Goal: Task Accomplishment & Management: Complete application form

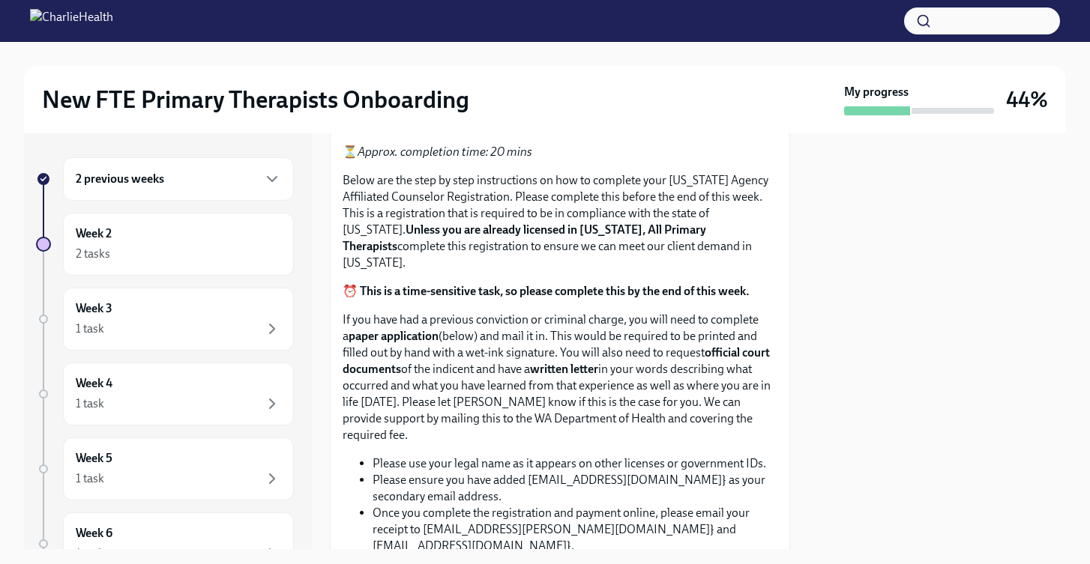
scroll to position [1090, 0]
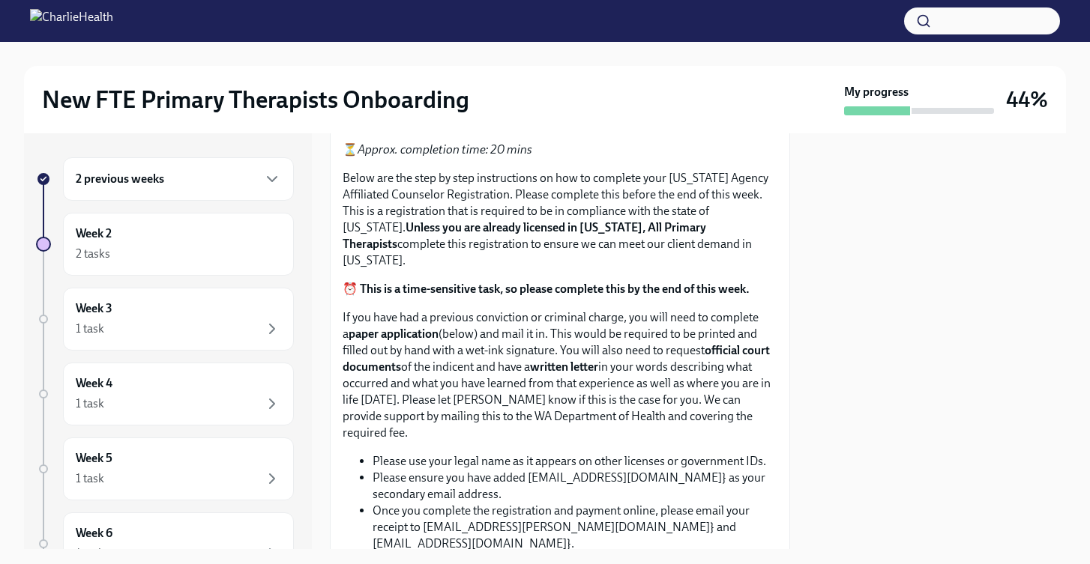
click at [450, 78] on span "Upload CPR/First Aid Training Certificate" at bounding box center [467, 70] width 229 height 15
click at [0, 0] on input "Upload CPR/First Aid Training Certificate" at bounding box center [0, 0] width 0 height 0
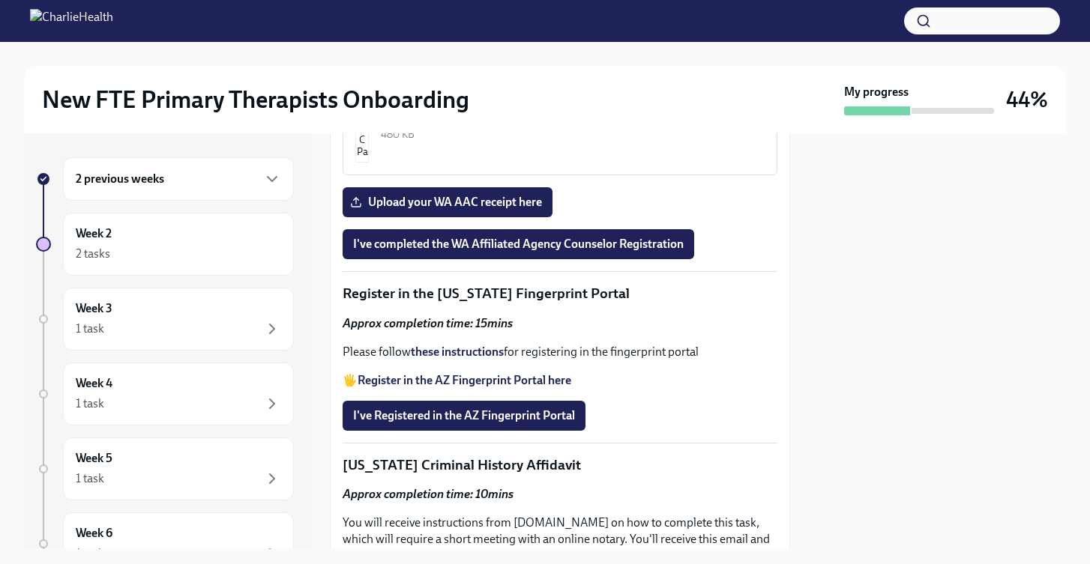
scroll to position [2027, 0]
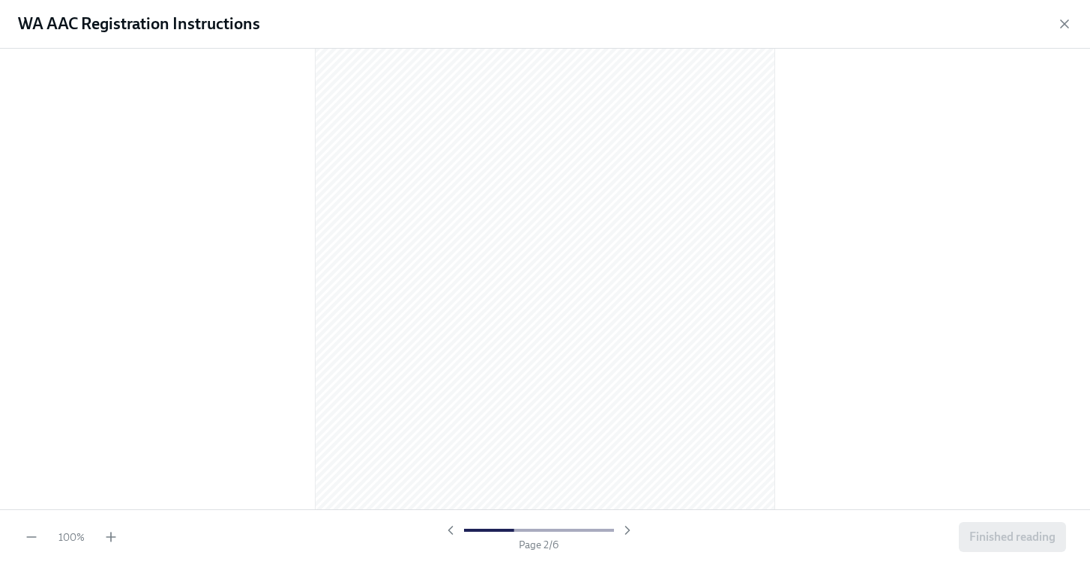
scroll to position [675, 0]
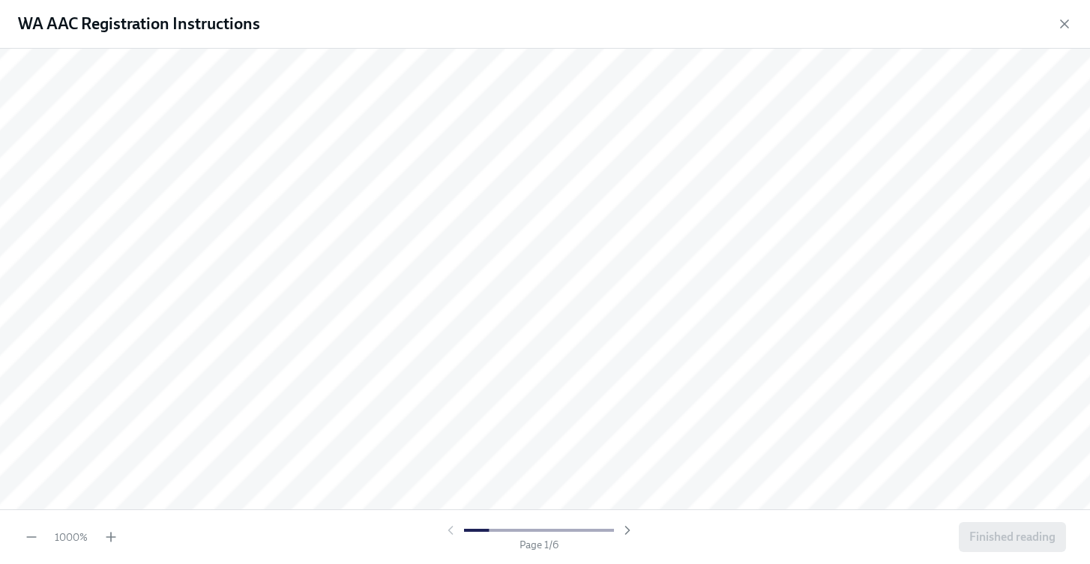
click at [40, 544] on div "1000 %" at bounding box center [71, 537] width 94 height 15
click at [29, 534] on icon "button" at bounding box center [31, 537] width 15 height 15
click at [29, 535] on icon "button" at bounding box center [31, 537] width 15 height 15
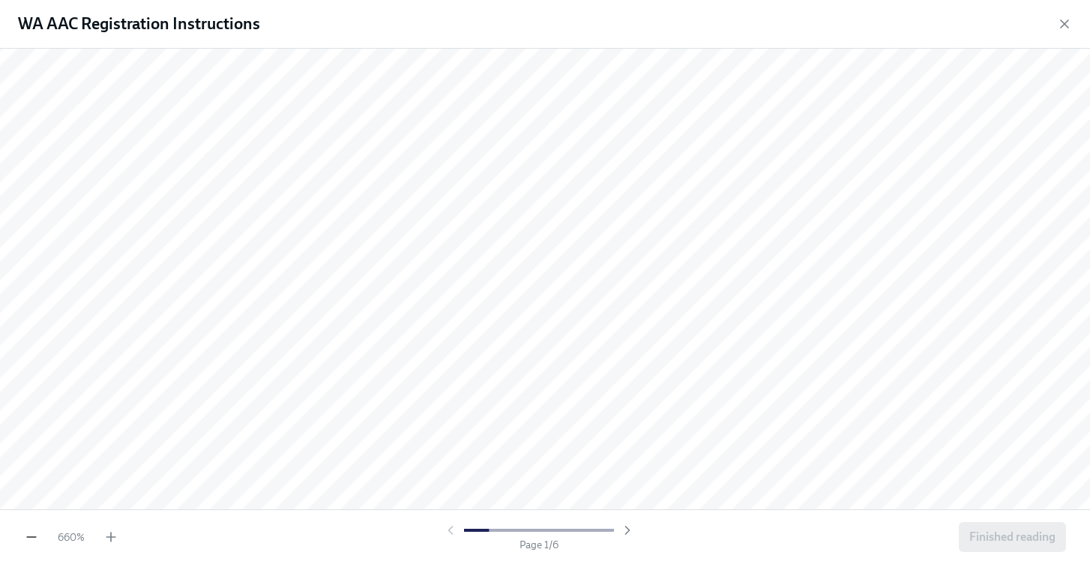
click at [29, 535] on icon "button" at bounding box center [31, 537] width 15 height 15
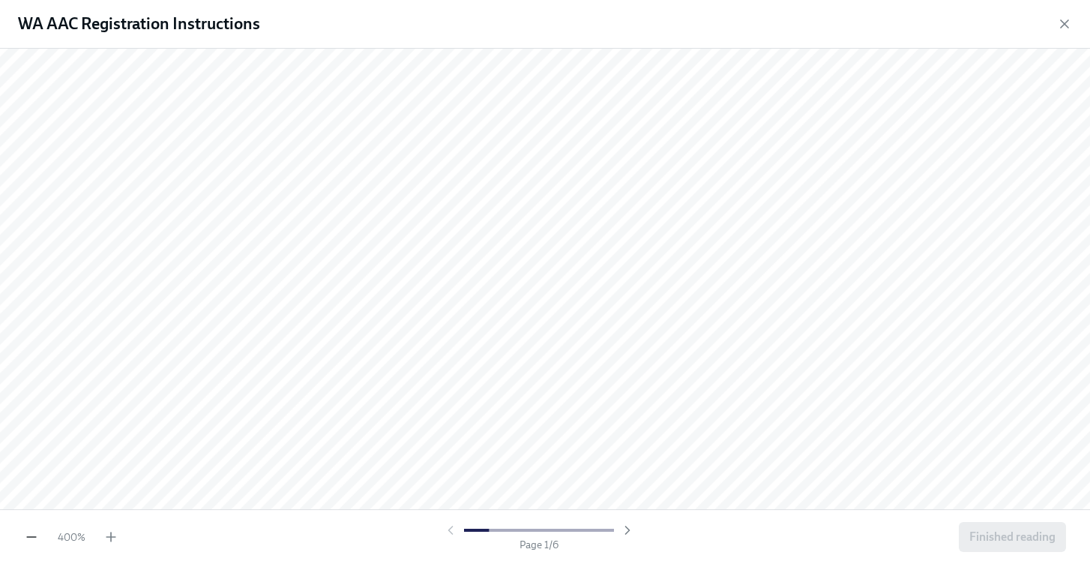
click at [29, 535] on icon "button" at bounding box center [31, 537] width 15 height 15
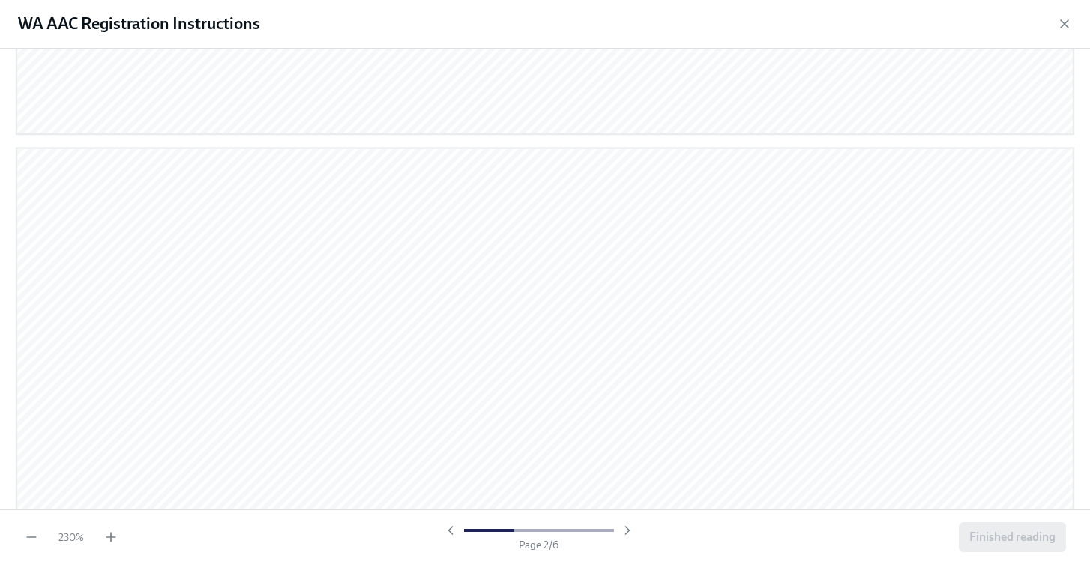
scroll to position [1422, 0]
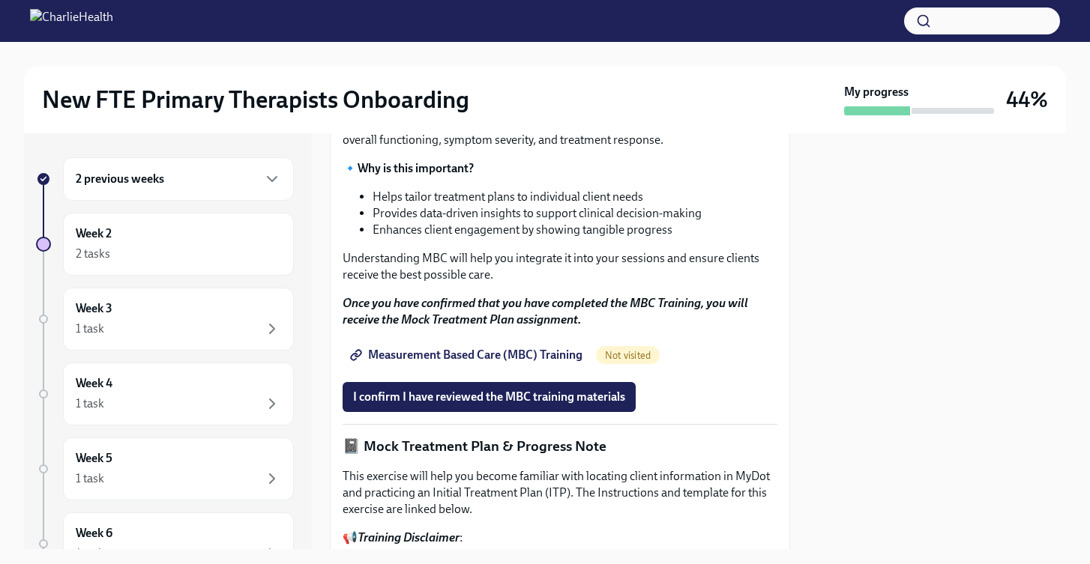
scroll to position [636, 0]
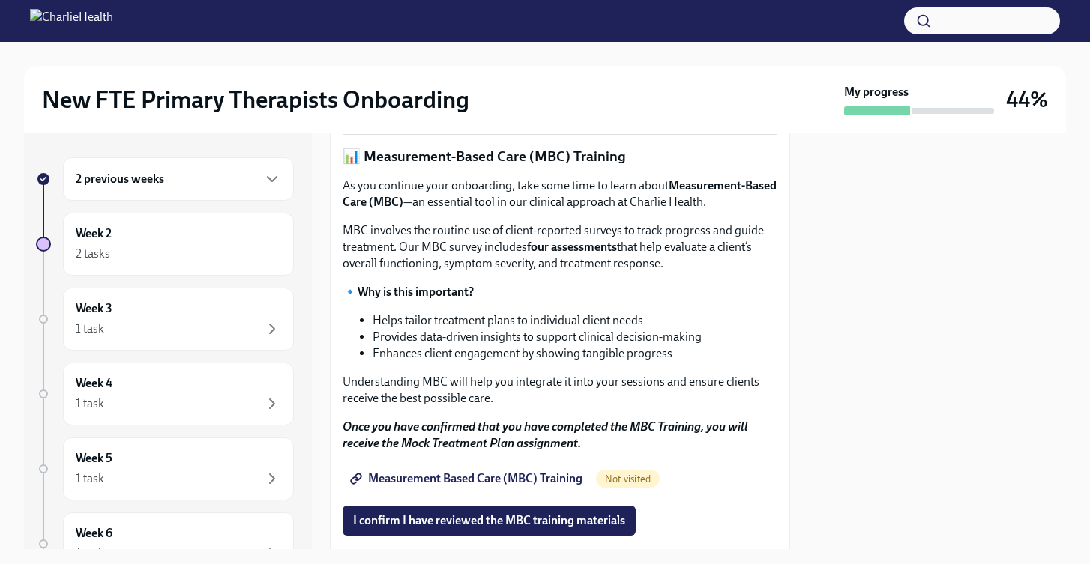
click at [519, 115] on span "I confirm I have completed ALL assigned courses" at bounding box center [479, 107] width 252 height 15
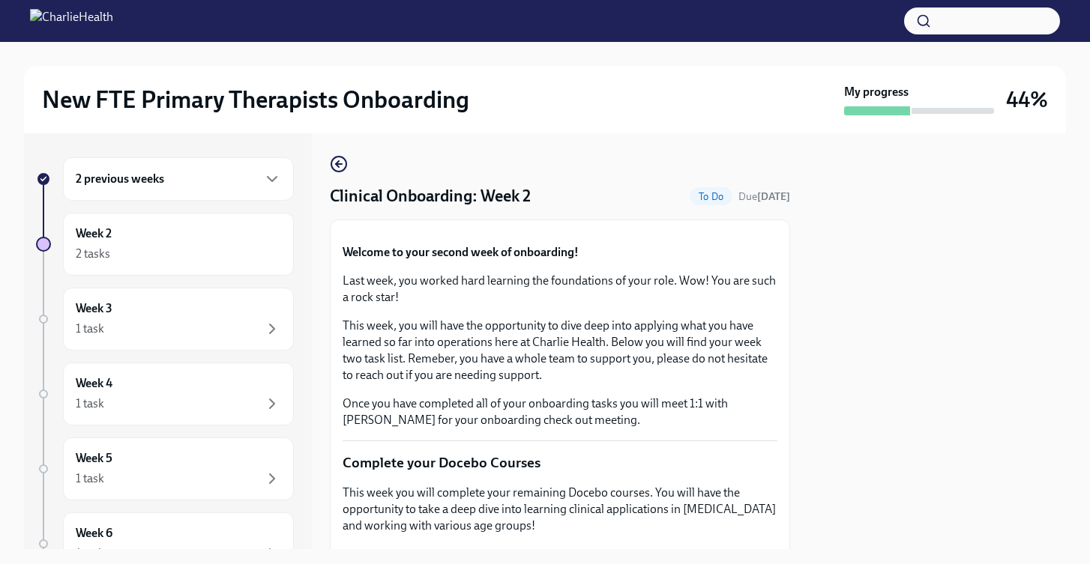
scroll to position [3, 0]
click at [235, 248] on div "2 tasks" at bounding box center [178, 254] width 205 height 18
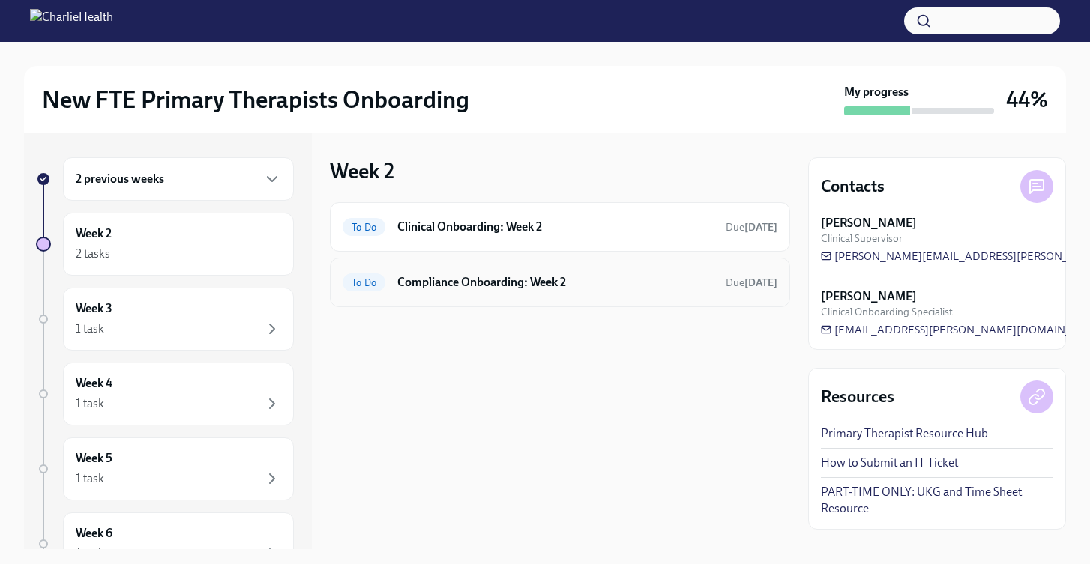
click at [513, 281] on h6 "Compliance Onboarding: Week 2" at bounding box center [555, 282] width 316 height 16
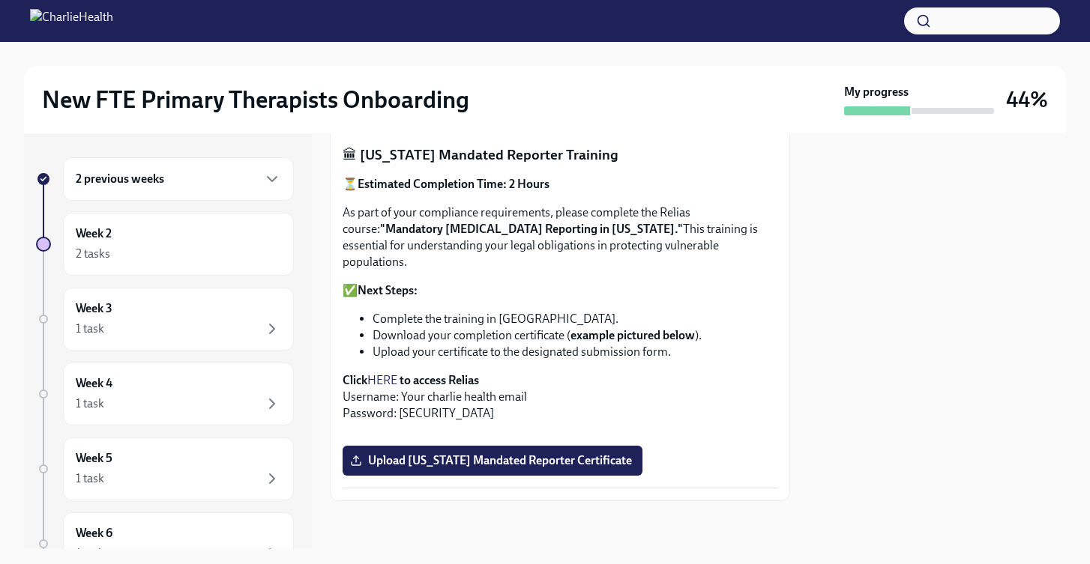
scroll to position [1049, 0]
click at [435, 468] on span "Upload Pennsylvania Mandated Reporter Certificate" at bounding box center [492, 460] width 279 height 15
click at [0, 0] on input "Upload Pennsylvania Mandated Reporter Certificate" at bounding box center [0, 0] width 0 height 0
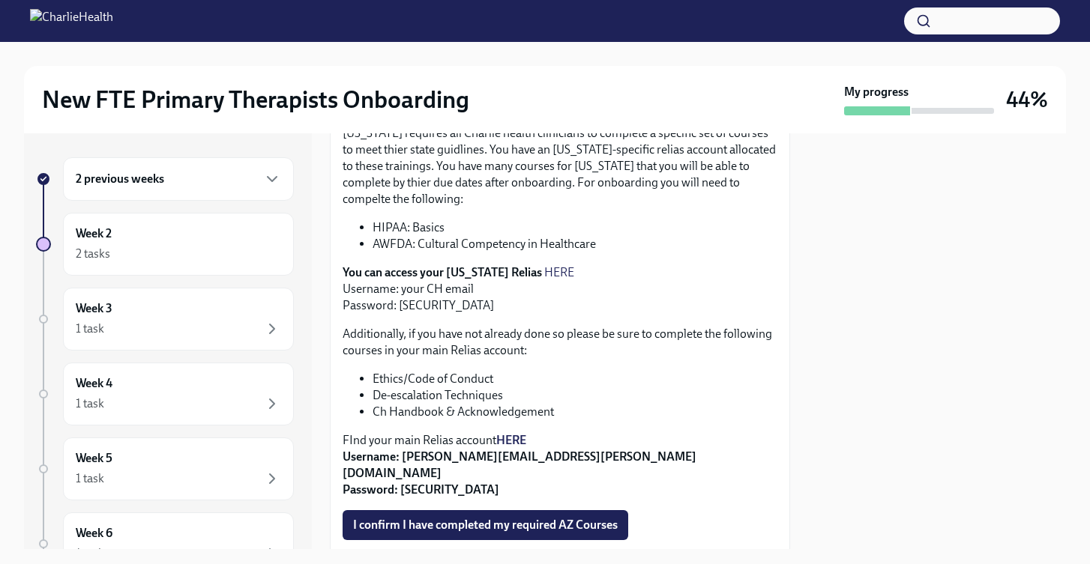
scroll to position [385, 0]
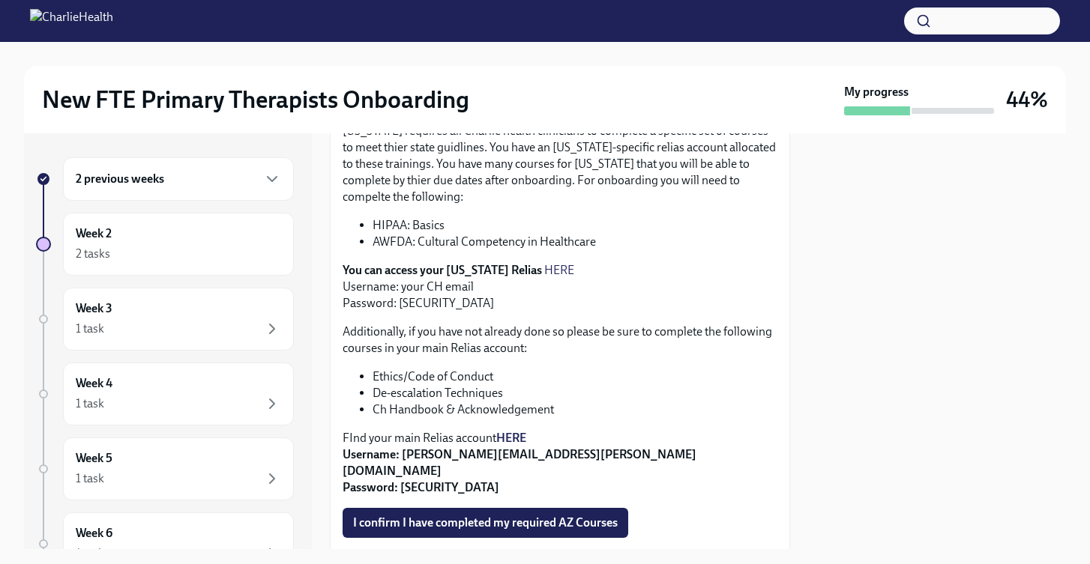
click at [511, 441] on strong "HERE" at bounding box center [511, 438] width 30 height 14
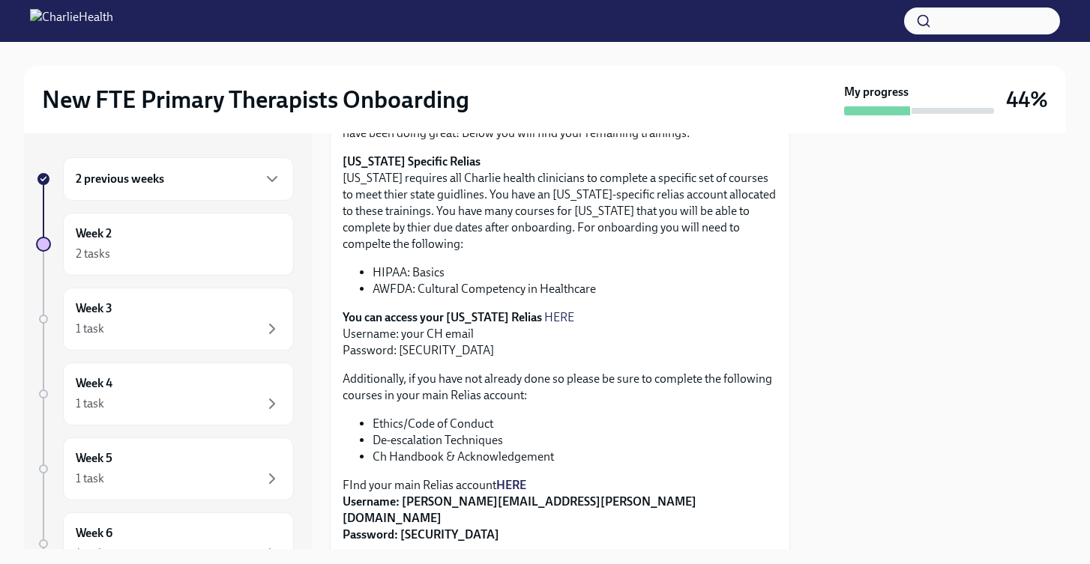
scroll to position [408, 0]
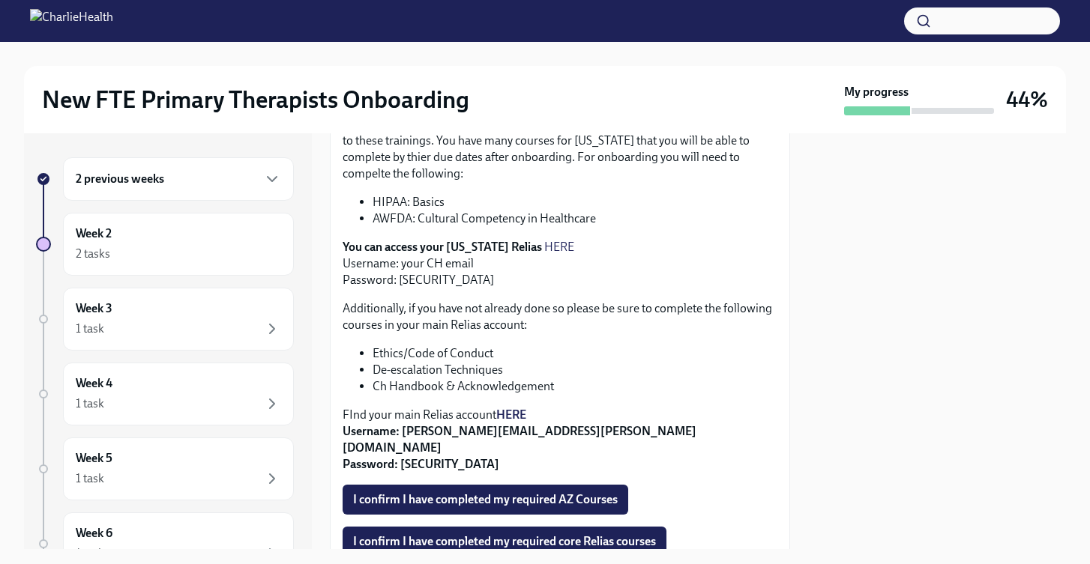
click at [544, 248] on link "HERE" at bounding box center [559, 247] width 30 height 14
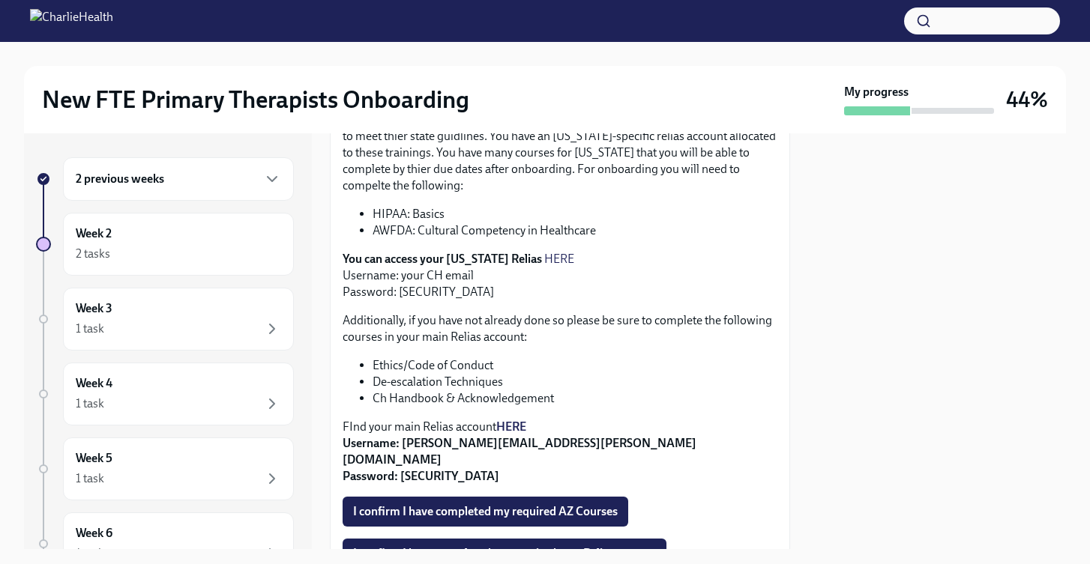
scroll to position [396, 0]
drag, startPoint x: 375, startPoint y: 215, endPoint x: 443, endPoint y: 214, distance: 67.5
click at [443, 214] on li "HIPAA: Basics" at bounding box center [574, 215] width 405 height 16
drag, startPoint x: 449, startPoint y: 214, endPoint x: 372, endPoint y: 205, distance: 77.7
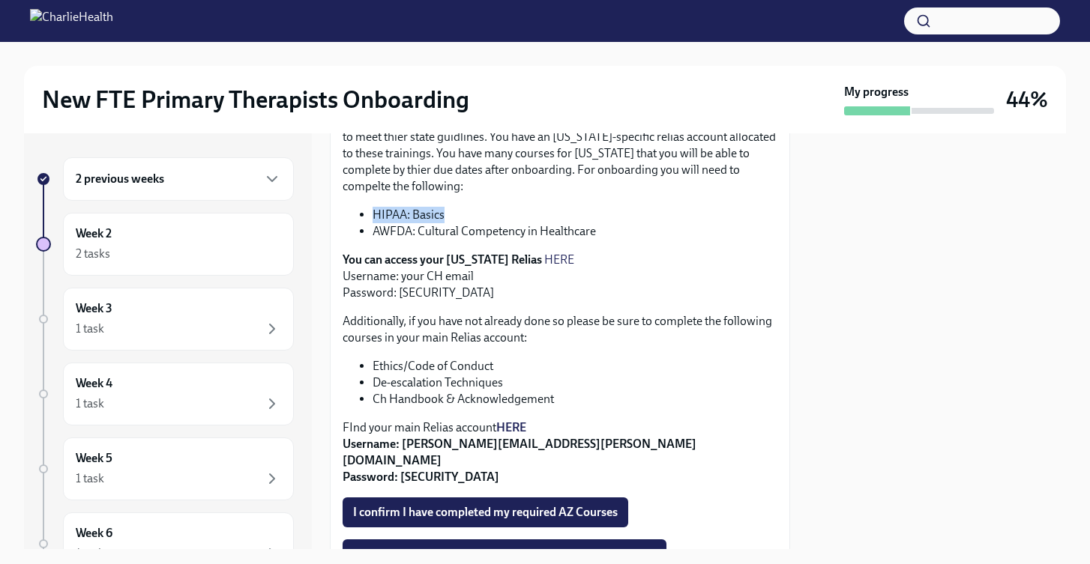
click at [372, 205] on div "In your first week, you worked hard completing some state-specific trainings. Y…" at bounding box center [559, 268] width 435 height 435
copy li "HIPAA: Basics"
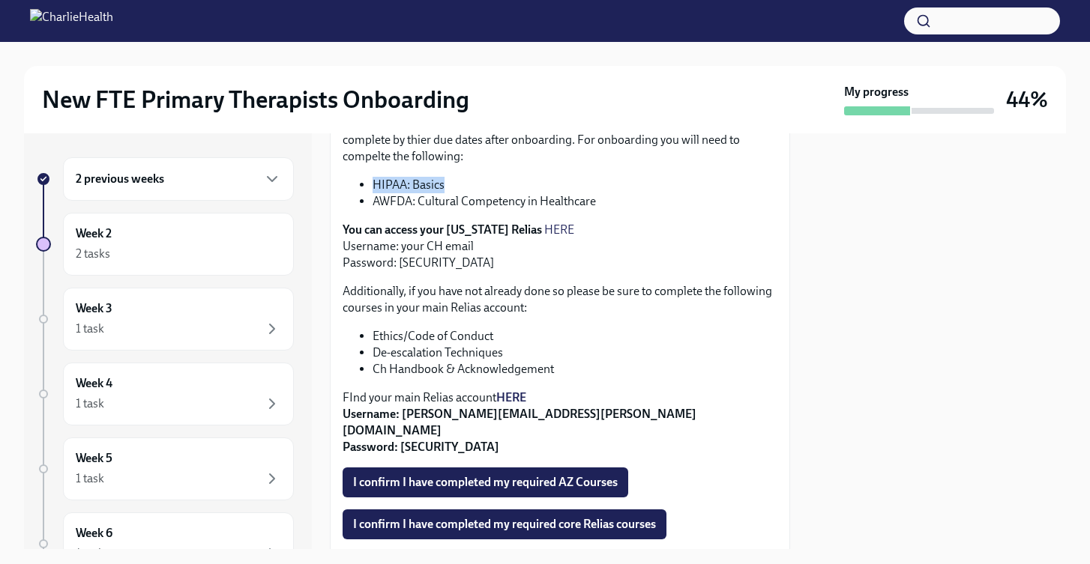
scroll to position [423, 0]
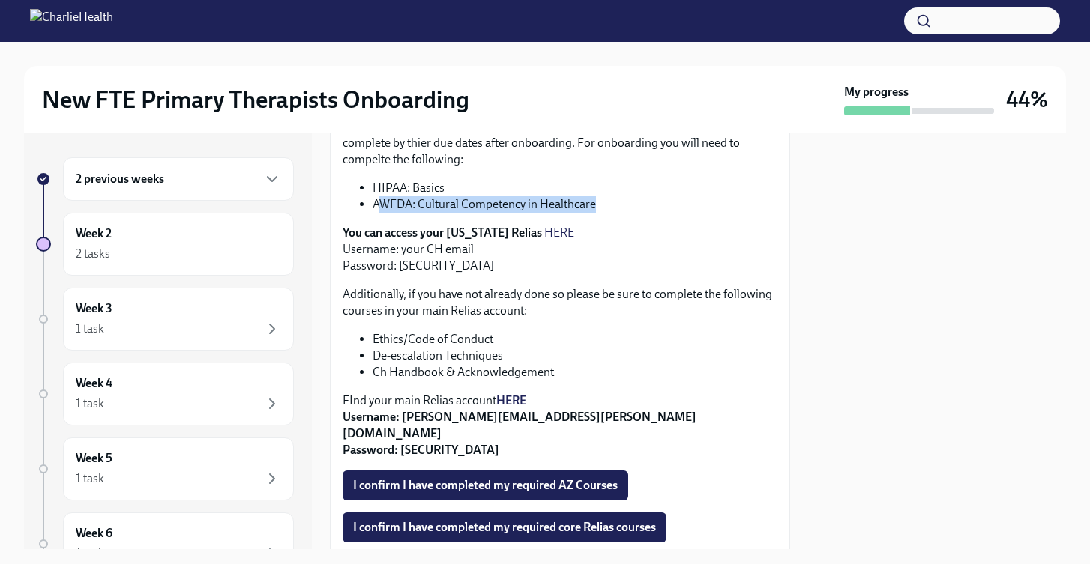
drag, startPoint x: 376, startPoint y: 207, endPoint x: 572, endPoint y: 217, distance: 196.6
click at [572, 217] on div "In your first week, you worked hard completing some state-specific trainings. Y…" at bounding box center [559, 241] width 435 height 435
click at [596, 220] on div "In your first week, you worked hard completing some state-specific trainings. Y…" at bounding box center [559, 241] width 435 height 435
drag, startPoint x: 601, startPoint y: 211, endPoint x: 375, endPoint y: 206, distance: 226.3
click at [375, 206] on li "AWFDA: Cultural Competency in Healthcare" at bounding box center [574, 204] width 405 height 16
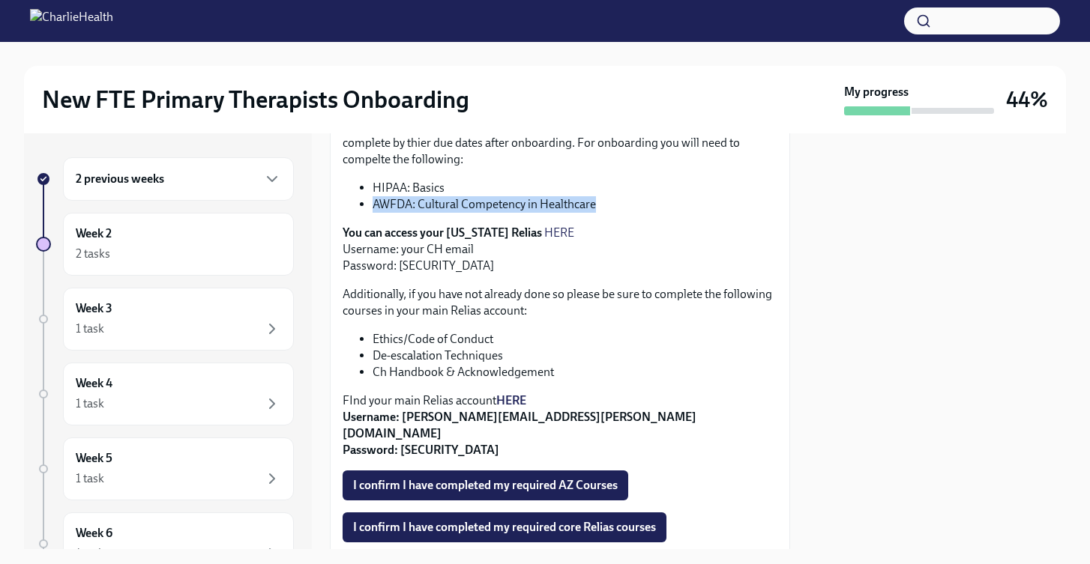
copy li "AWFDA: Cultural Competency in Healthcare"
click at [465, 478] on span "I confirm I have completed my required AZ Courses" at bounding box center [485, 485] width 265 height 15
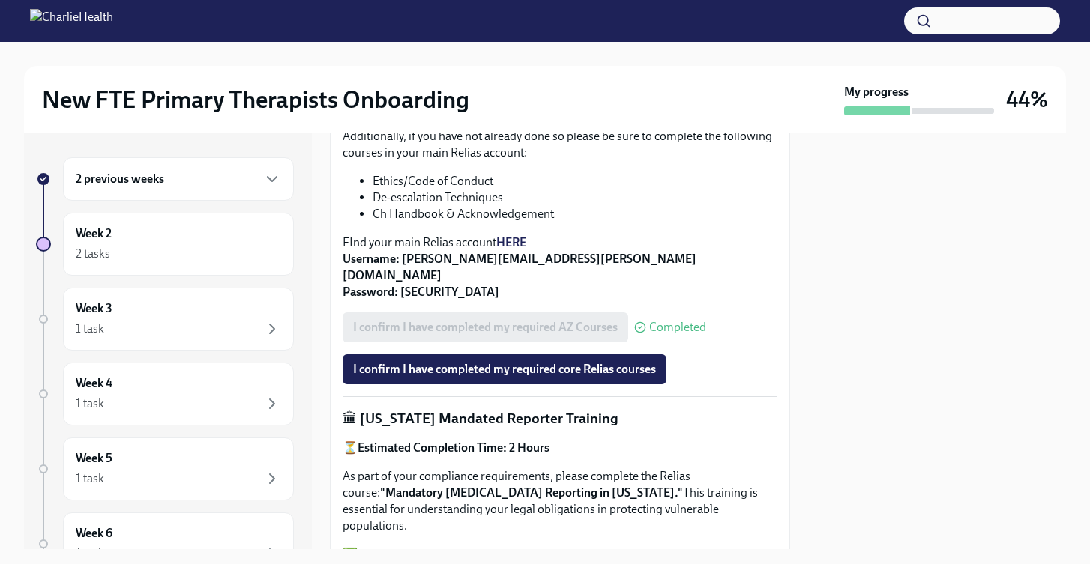
scroll to position [582, 0]
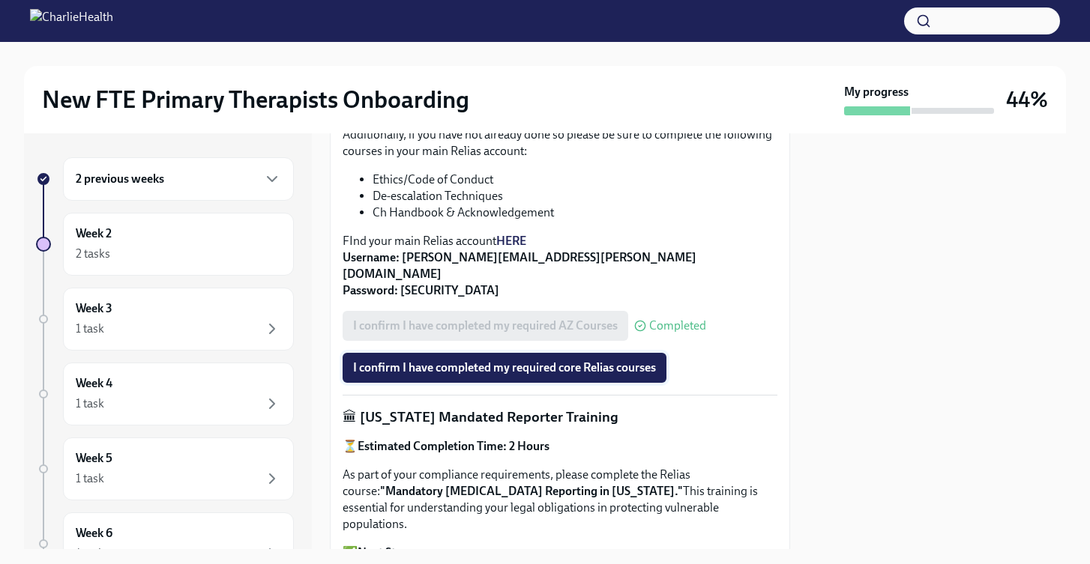
click at [512, 360] on span "I confirm I have completed my required core Relias courses" at bounding box center [504, 367] width 303 height 15
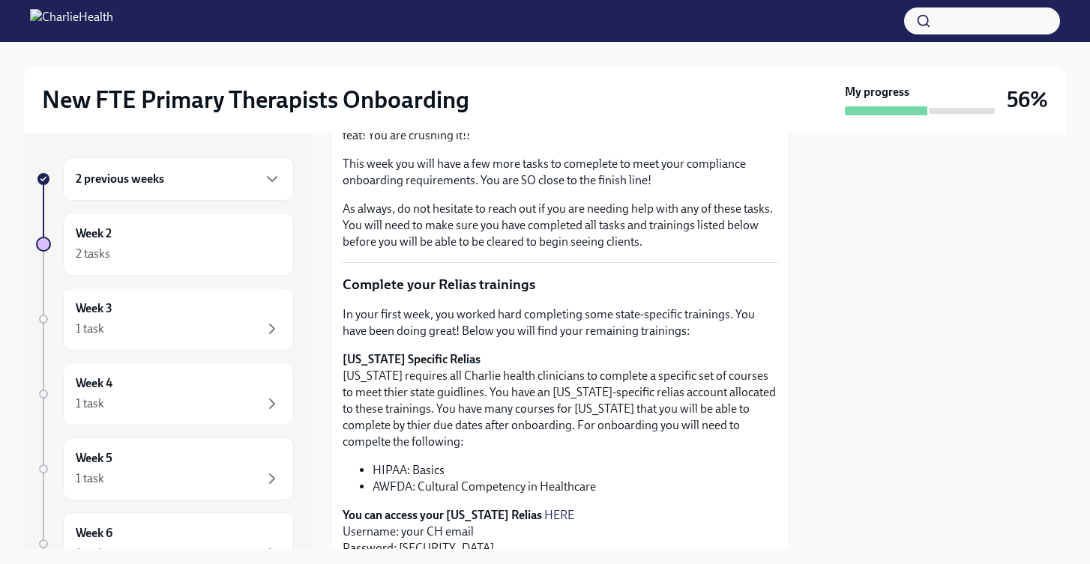
scroll to position [0, 0]
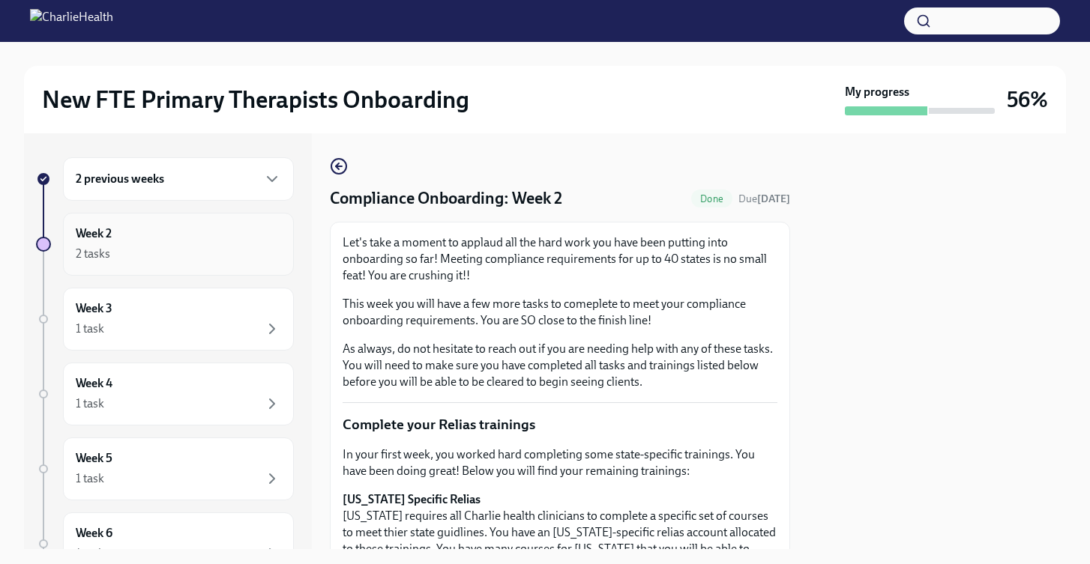
click at [156, 248] on div "2 tasks" at bounding box center [178, 254] width 205 height 18
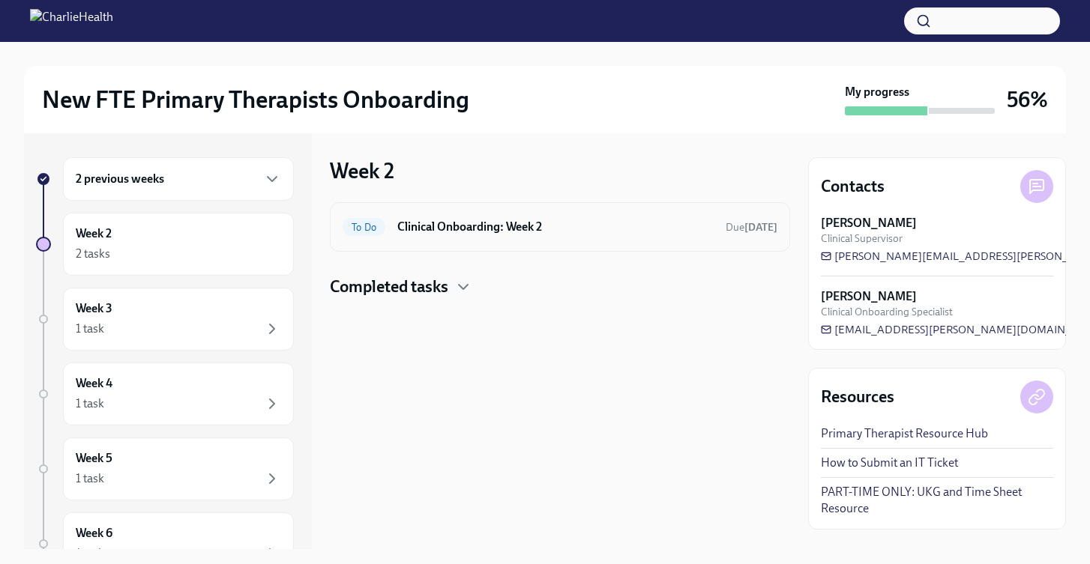
click at [475, 226] on h6 "Clinical Onboarding: Week 2" at bounding box center [555, 227] width 316 height 16
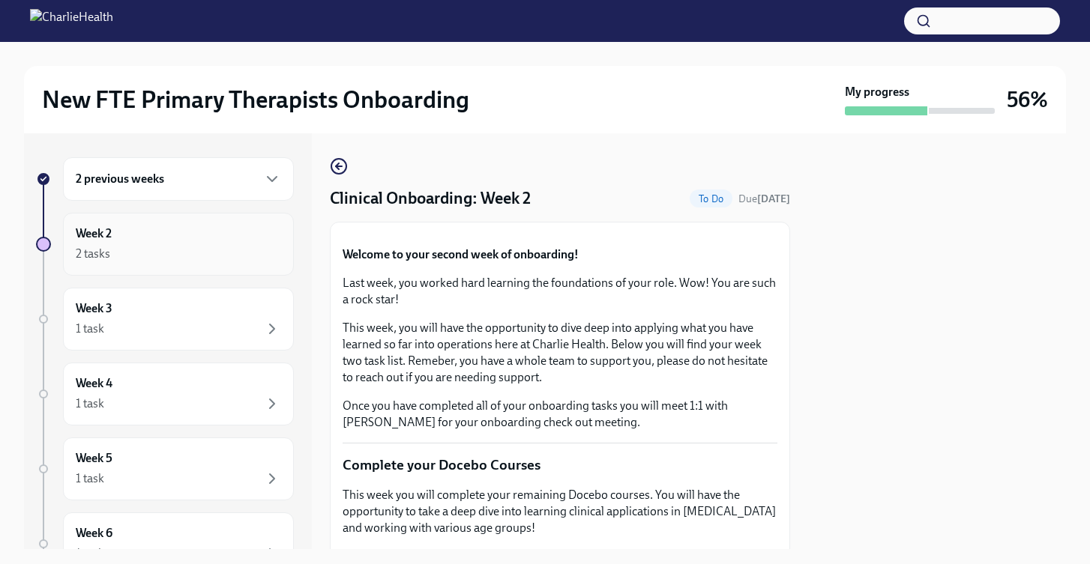
click at [214, 247] on div "2 tasks" at bounding box center [178, 254] width 205 height 18
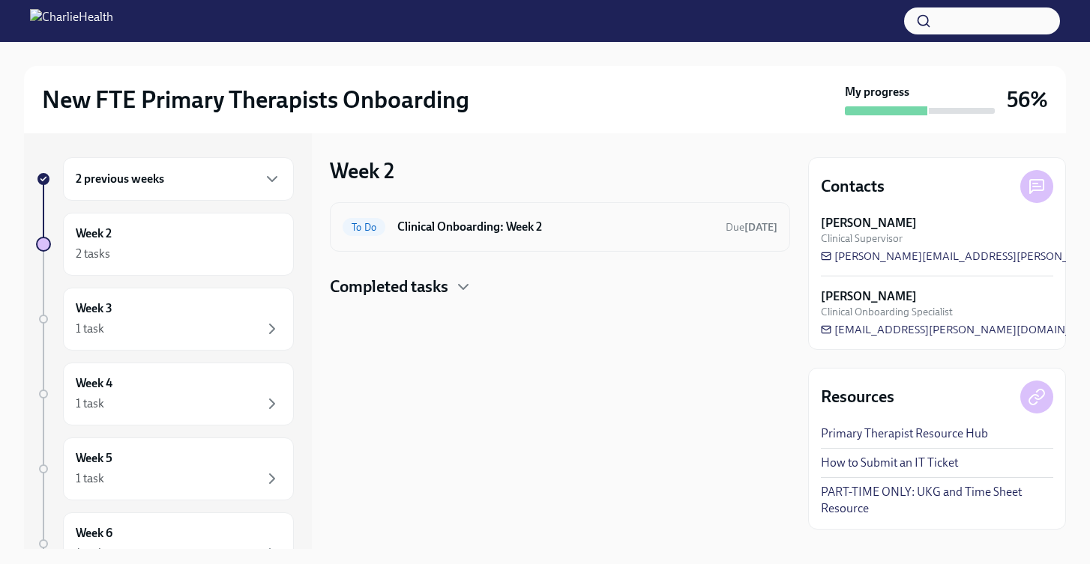
click at [481, 228] on h6 "Clinical Onboarding: Week 2" at bounding box center [555, 227] width 316 height 16
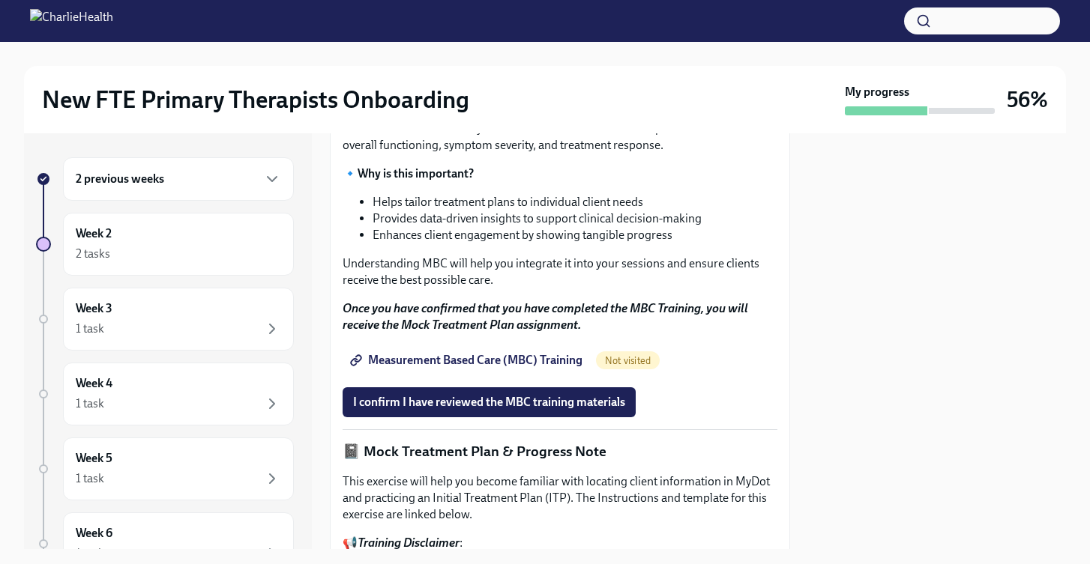
scroll to position [776, 0]
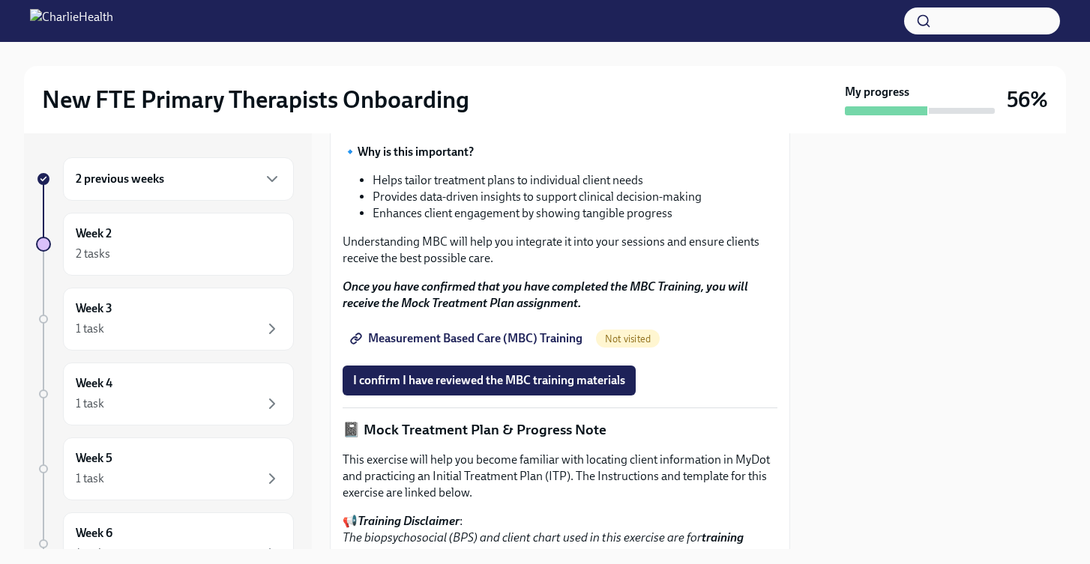
click at [949, 25] on button "button" at bounding box center [982, 20] width 156 height 27
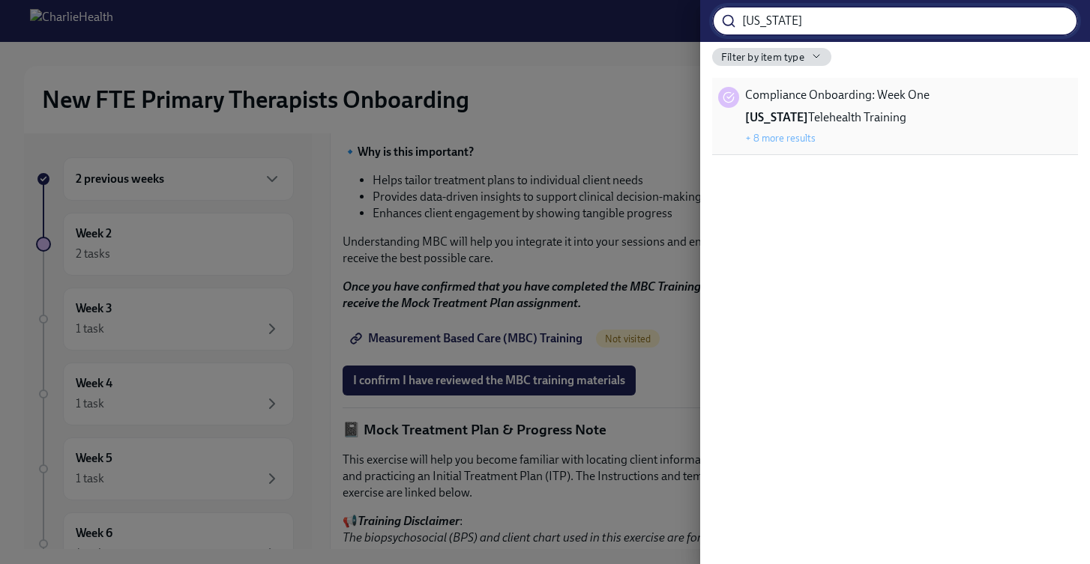
type input "washington"
click at [860, 107] on div "Compliance Onboarding: Week One Washington Telehealth Training + 8 more results" at bounding box center [837, 116] width 184 height 58
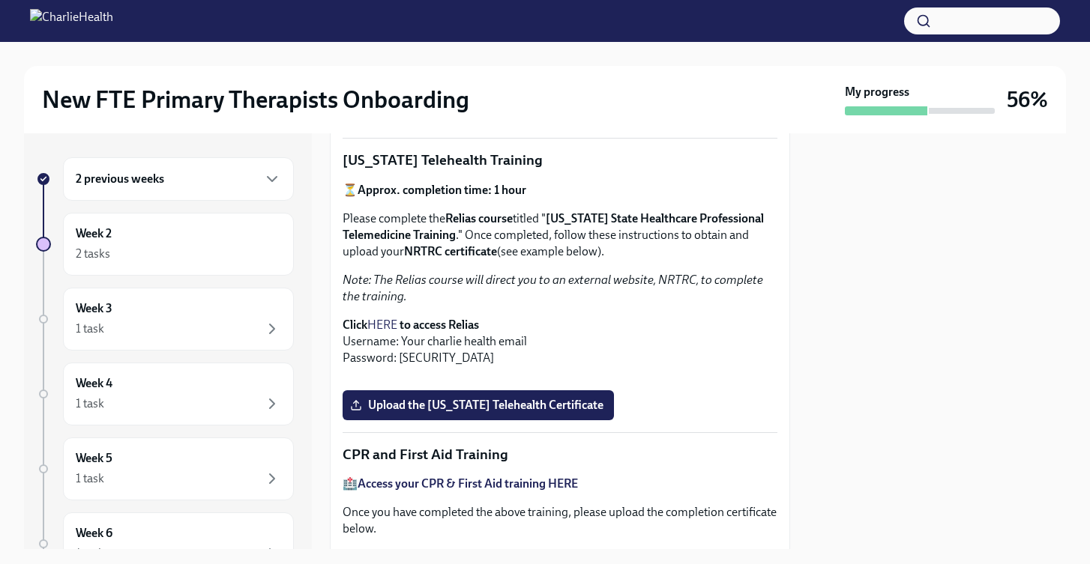
scroll to position [283, 0]
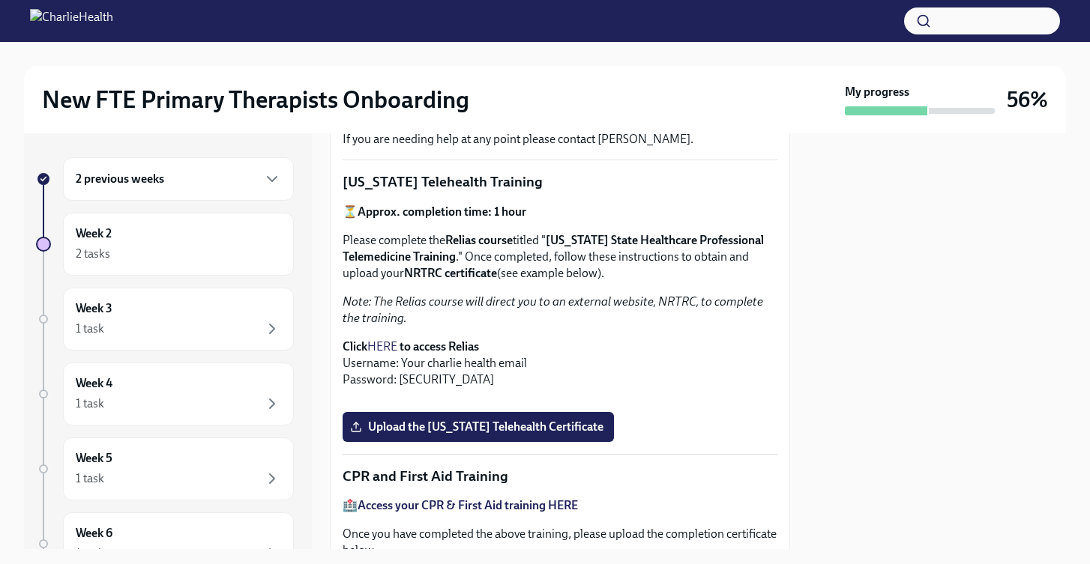
click at [389, 347] on link "HERE" at bounding box center [382, 346] width 30 height 14
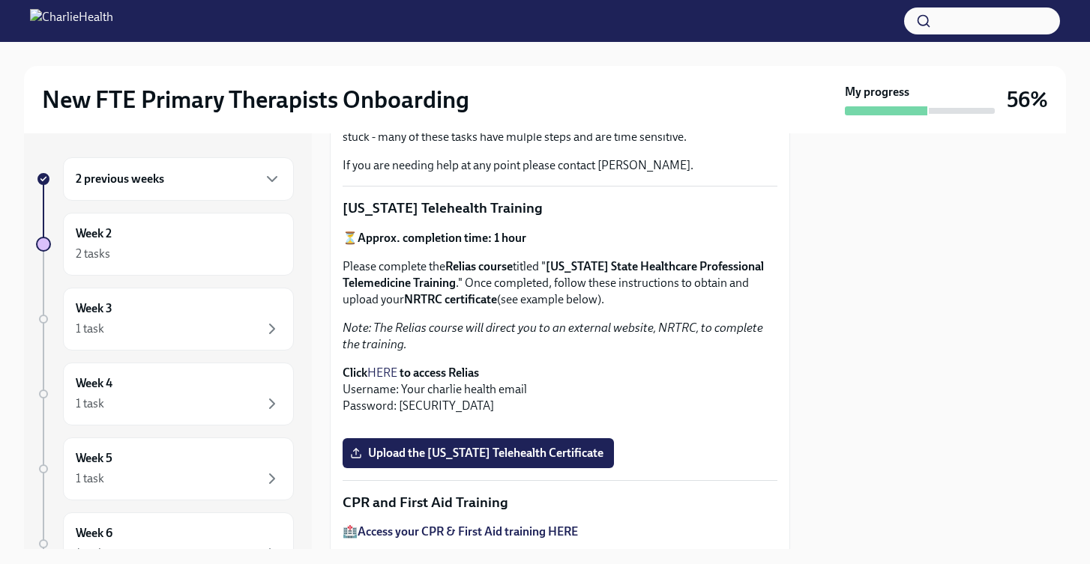
scroll to position [238, 0]
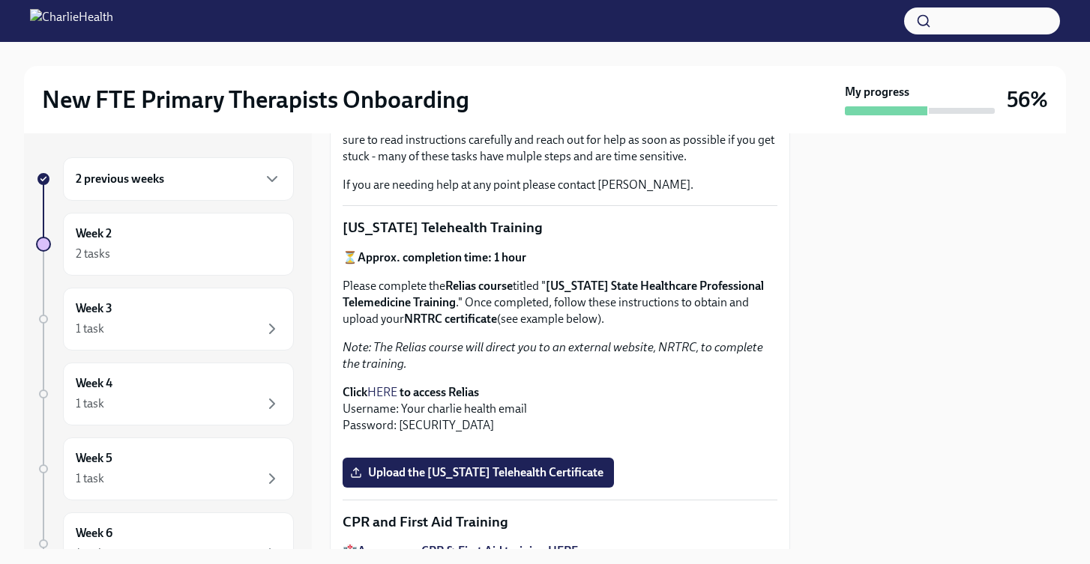
click at [382, 392] on link "HERE" at bounding box center [382, 392] width 30 height 14
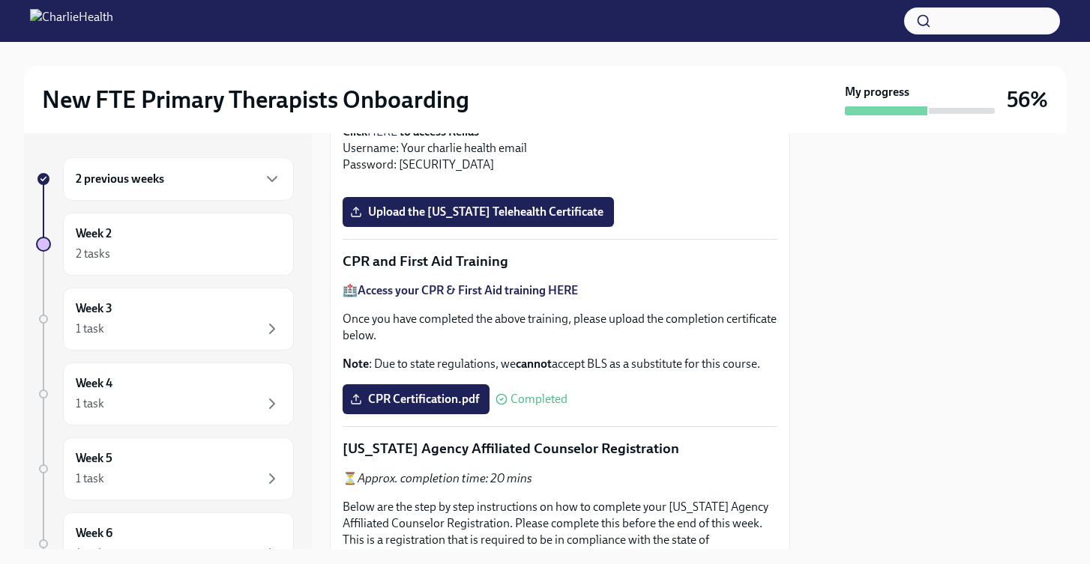
scroll to position [498, 0]
click at [482, 220] on span "Upload the [US_STATE] Telehealth Certificate" at bounding box center [478, 212] width 250 height 15
click at [0, 0] on input "Upload the [US_STATE] Telehealth Certificate" at bounding box center [0, 0] width 0 height 0
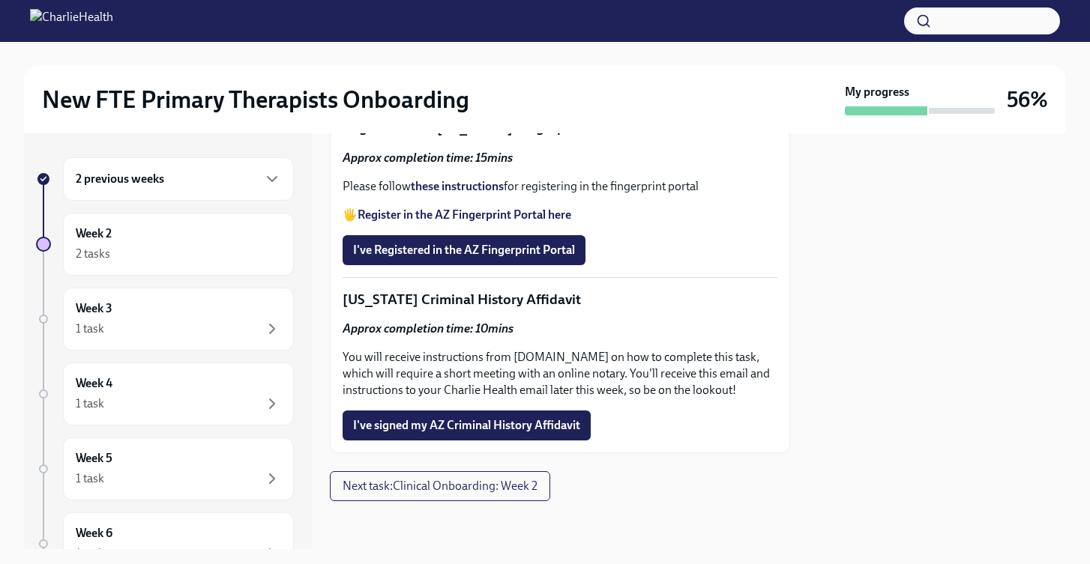
scroll to position [2089, 0]
click at [476, 193] on strong "these instructions" at bounding box center [457, 186] width 93 height 14
click at [445, 258] on span "I've Registered in the AZ Fingerprint Portal" at bounding box center [464, 250] width 222 height 15
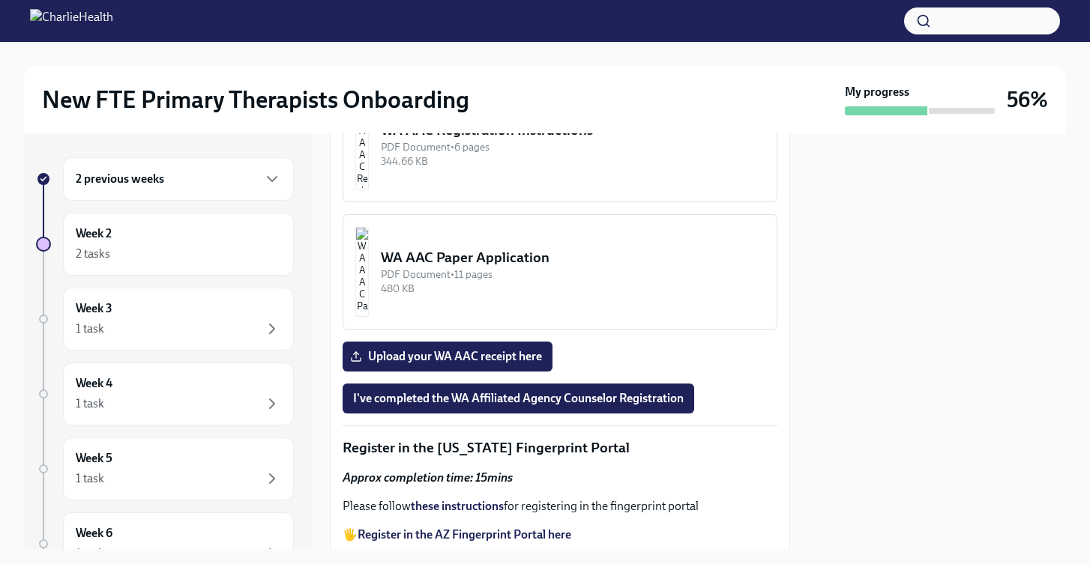
scroll to position [1664, 0]
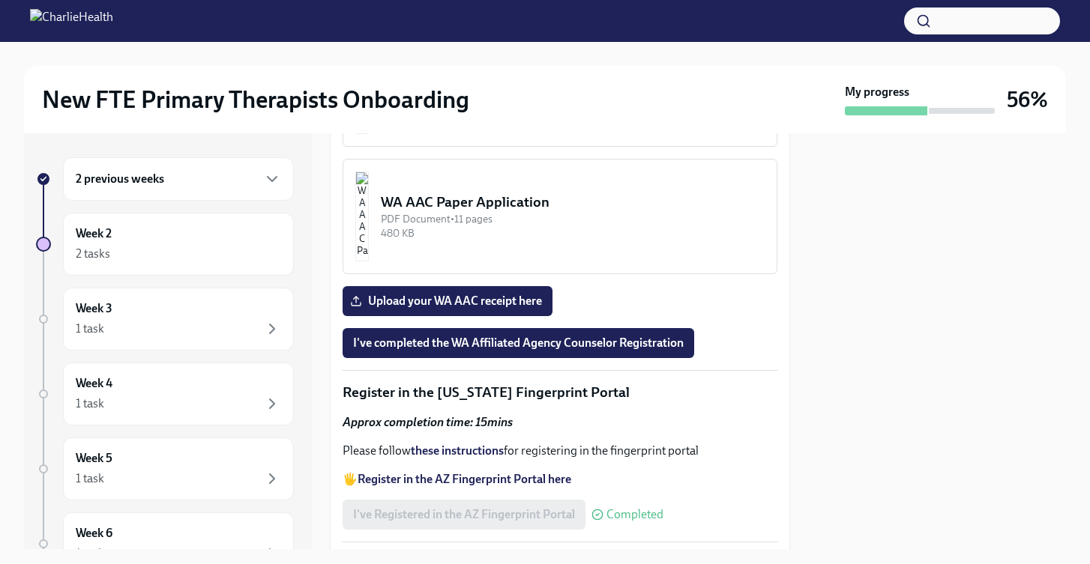
click at [369, 134] on img "button" at bounding box center [361, 89] width 13 height 90
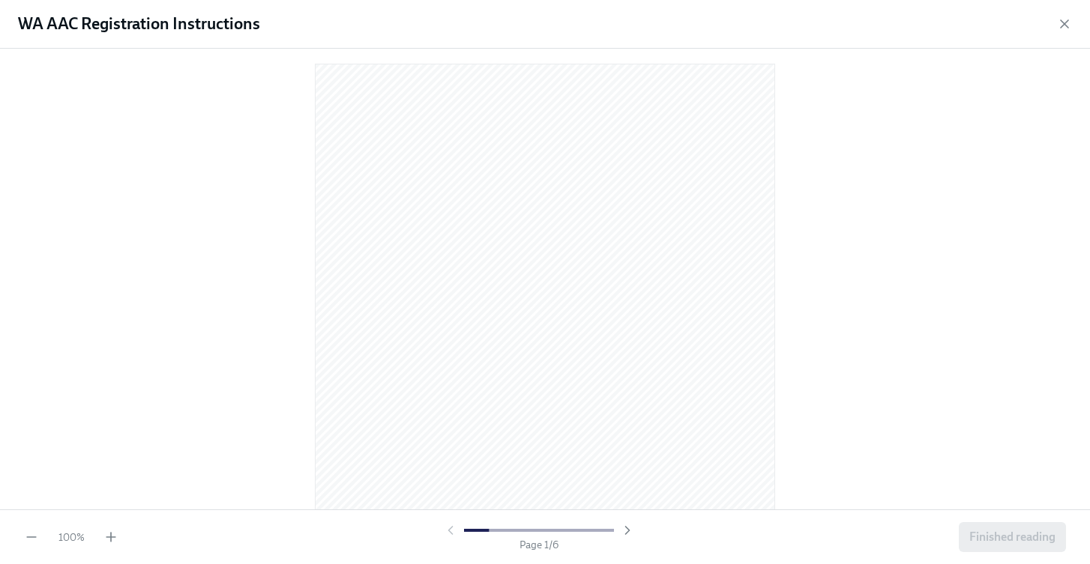
scroll to position [0, 0]
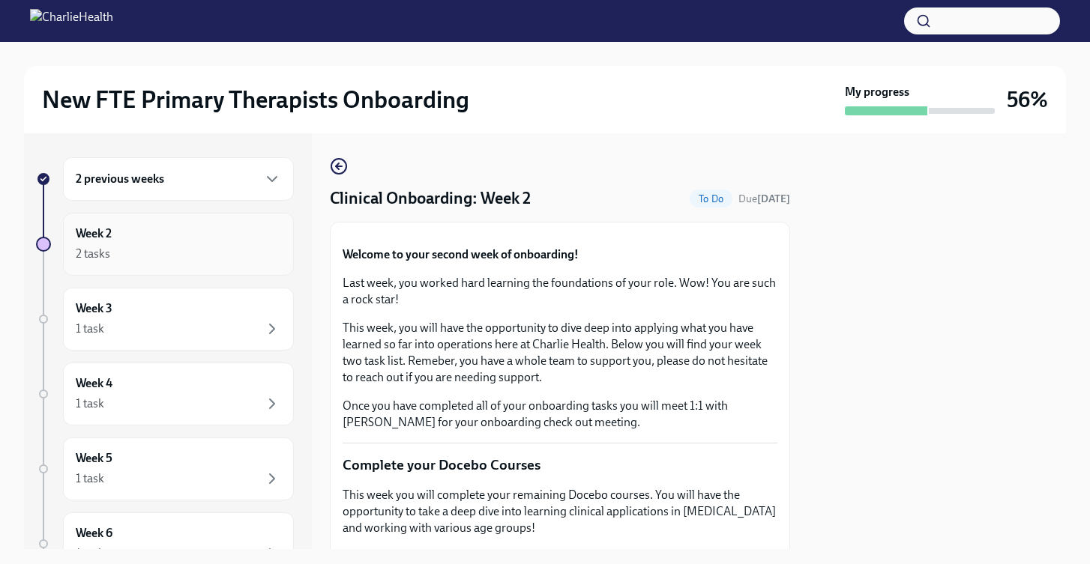
click at [210, 245] on div "2 tasks" at bounding box center [178, 254] width 205 height 18
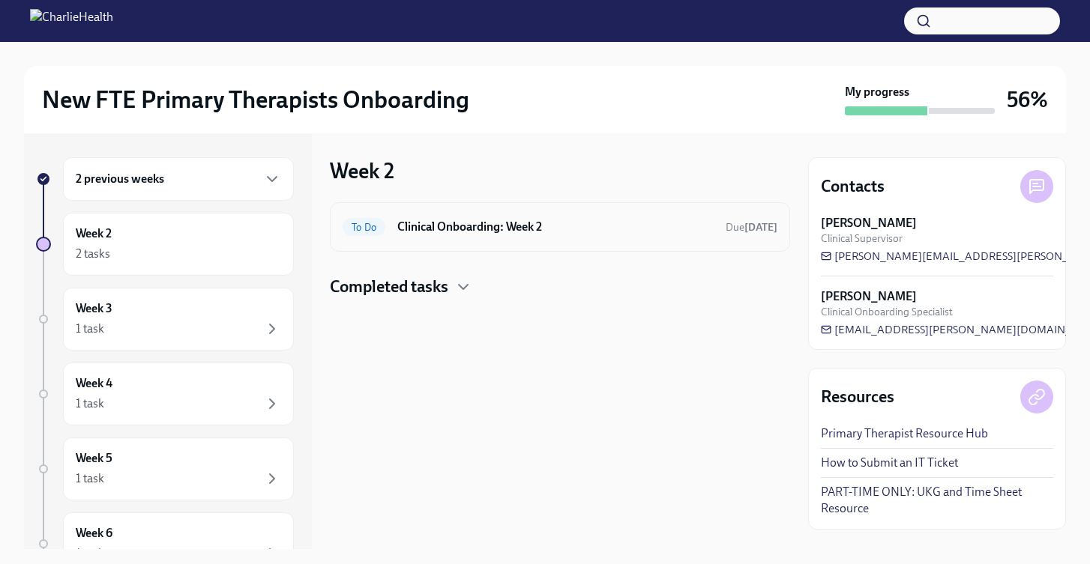
click at [501, 224] on h6 "Clinical Onboarding: Week 2" at bounding box center [555, 227] width 316 height 16
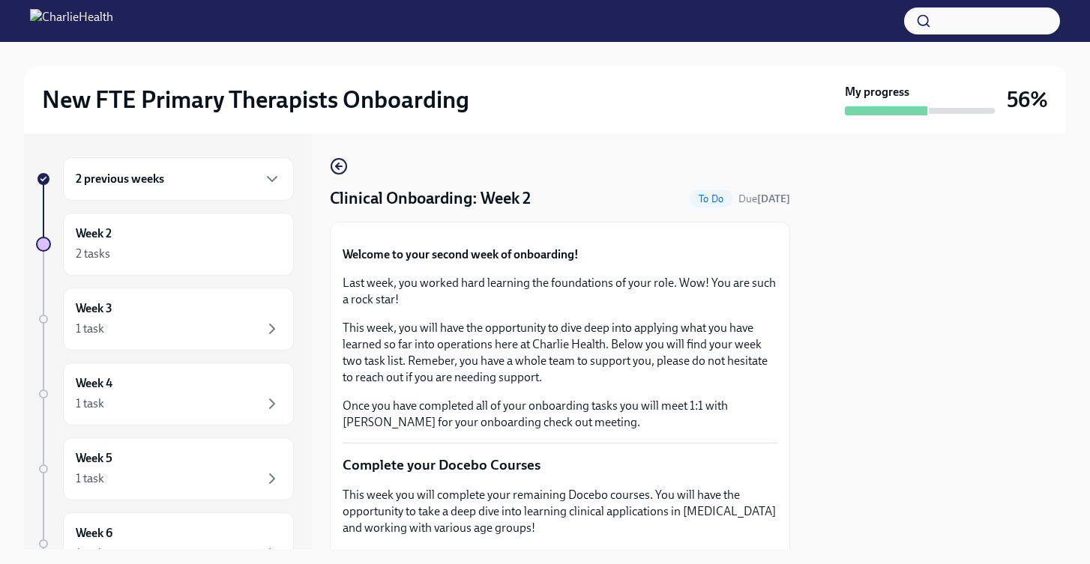
click at [219, 187] on div "2 previous weeks" at bounding box center [178, 179] width 205 height 18
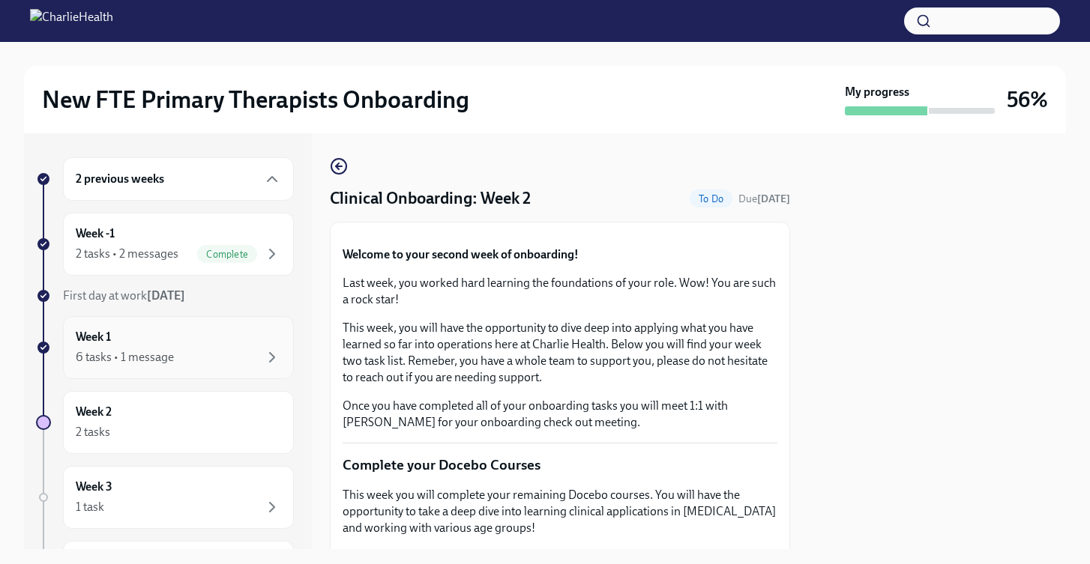
click at [218, 350] on div "6 tasks • 1 message" at bounding box center [178, 357] width 205 height 18
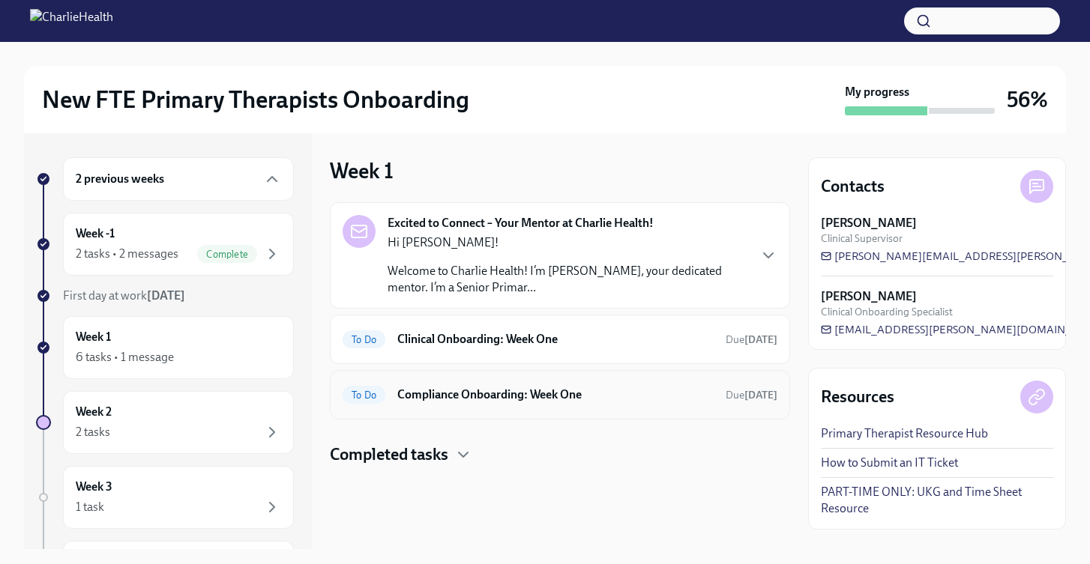
click at [462, 397] on h6 "Compliance Onboarding: Week One" at bounding box center [555, 395] width 316 height 16
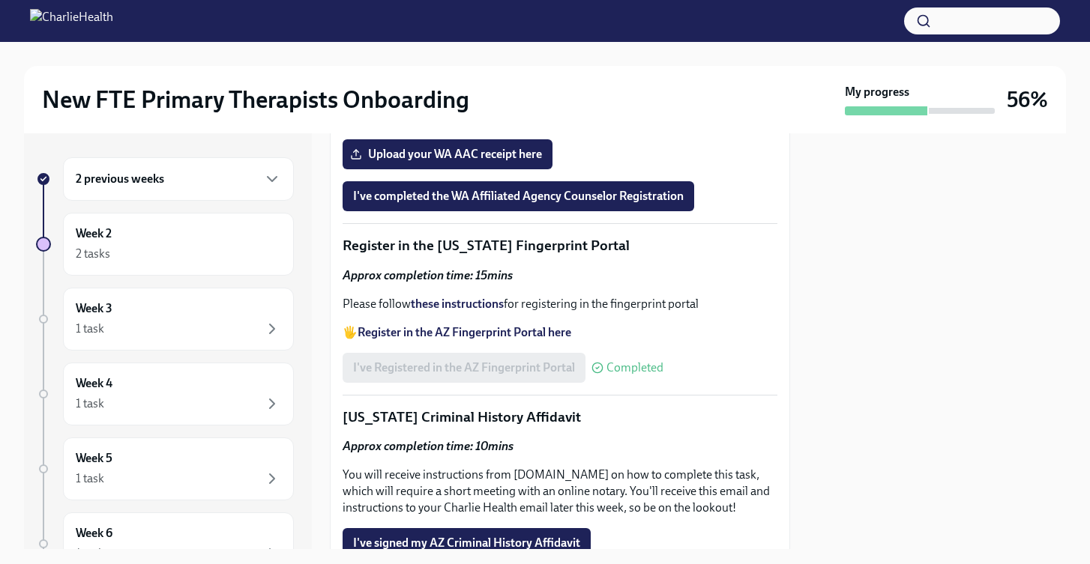
scroll to position [1829, 0]
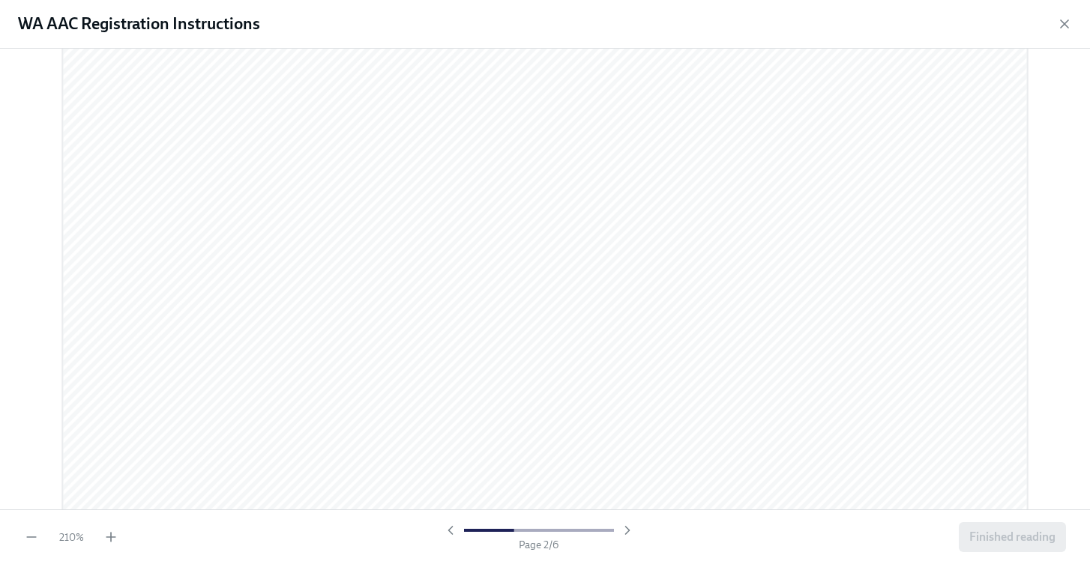
scroll to position [1538, 0]
click at [1013, 531] on span "Finished reading" at bounding box center [1012, 537] width 86 height 15
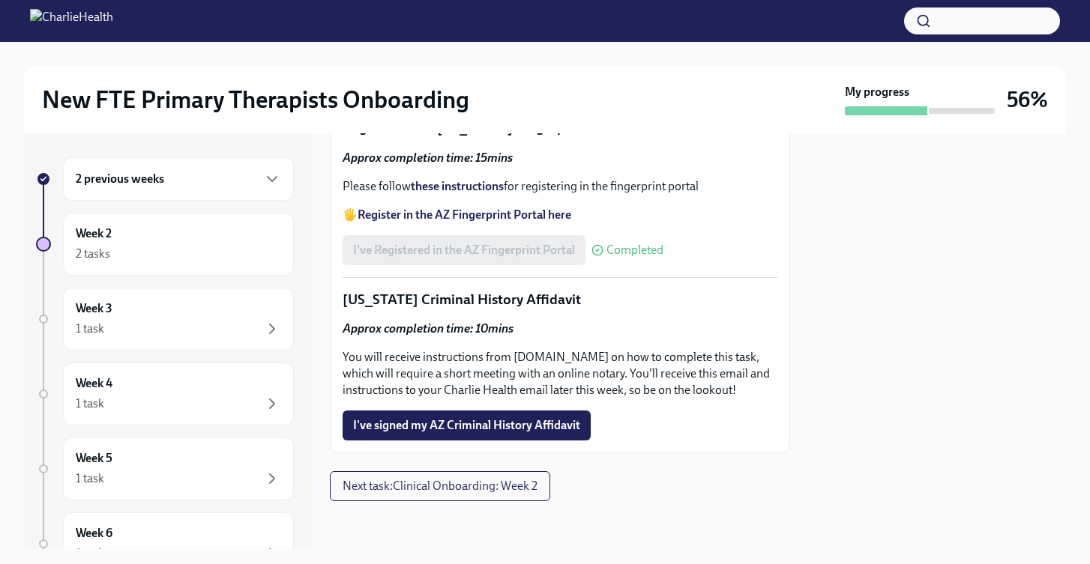
scroll to position [1946, 0]
click at [460, 44] on span "Upload your WA AAC receipt here" at bounding box center [447, 36] width 189 height 15
click at [0, 0] on input "Upload your WA AAC receipt here" at bounding box center [0, 0] width 0 height 0
click at [495, 86] on span "I've completed the WA Affiliated Agency Counselor Registration" at bounding box center [518, 78] width 330 height 15
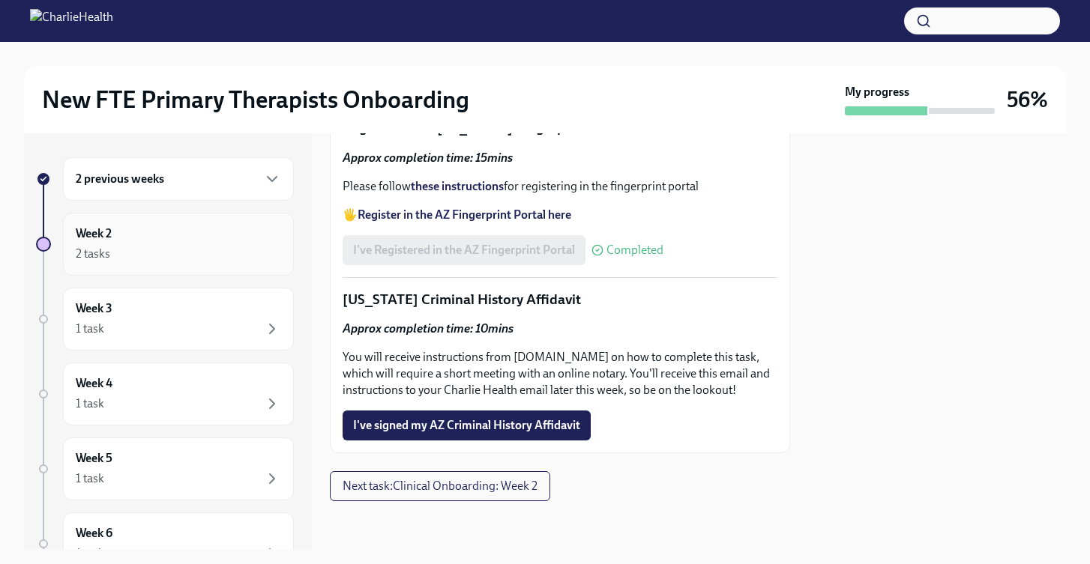
click at [174, 242] on div "Week 2 2 tasks" at bounding box center [178, 244] width 205 height 37
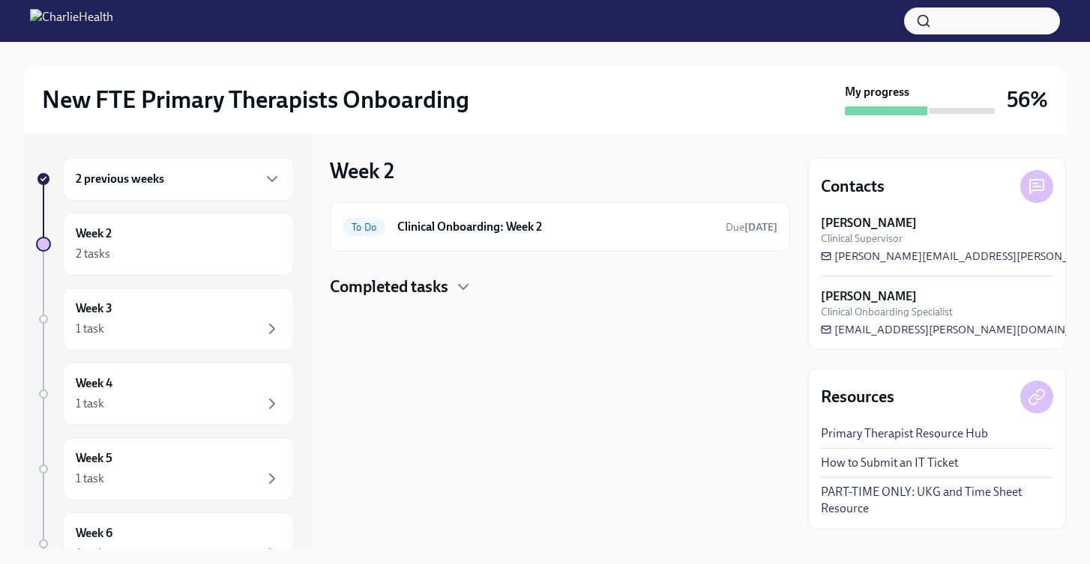
click at [200, 169] on div "2 previous weeks" at bounding box center [178, 178] width 231 height 43
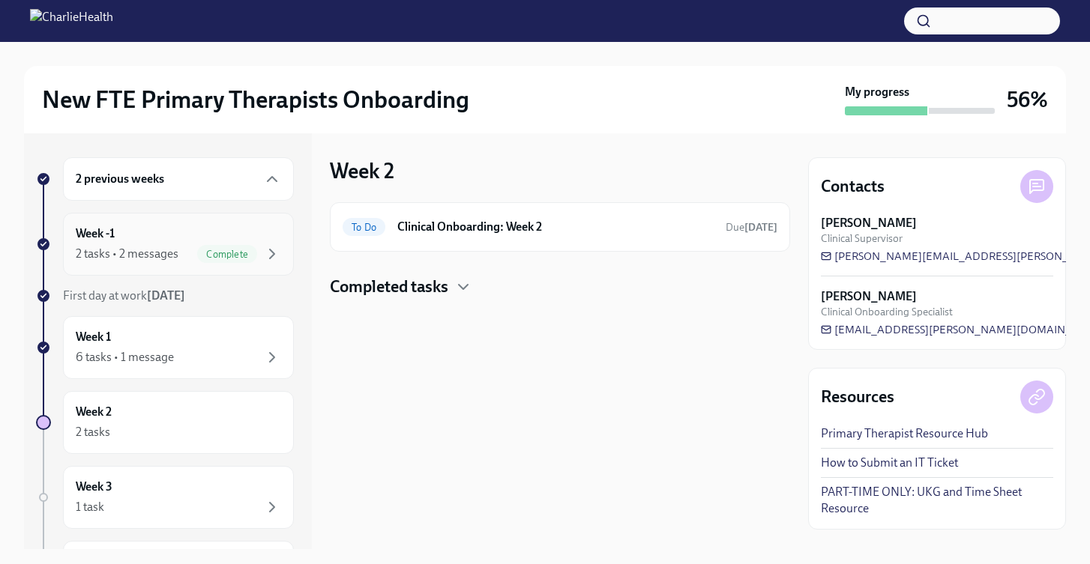
click at [140, 235] on div "Week -1 2 tasks • 2 messages Complete" at bounding box center [178, 244] width 205 height 37
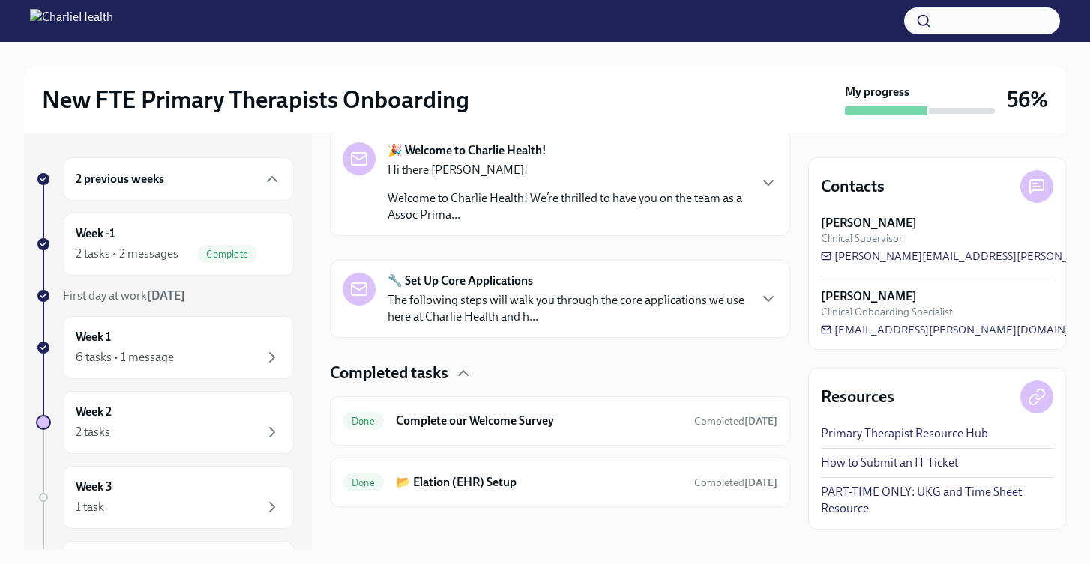
scroll to position [257, 0]
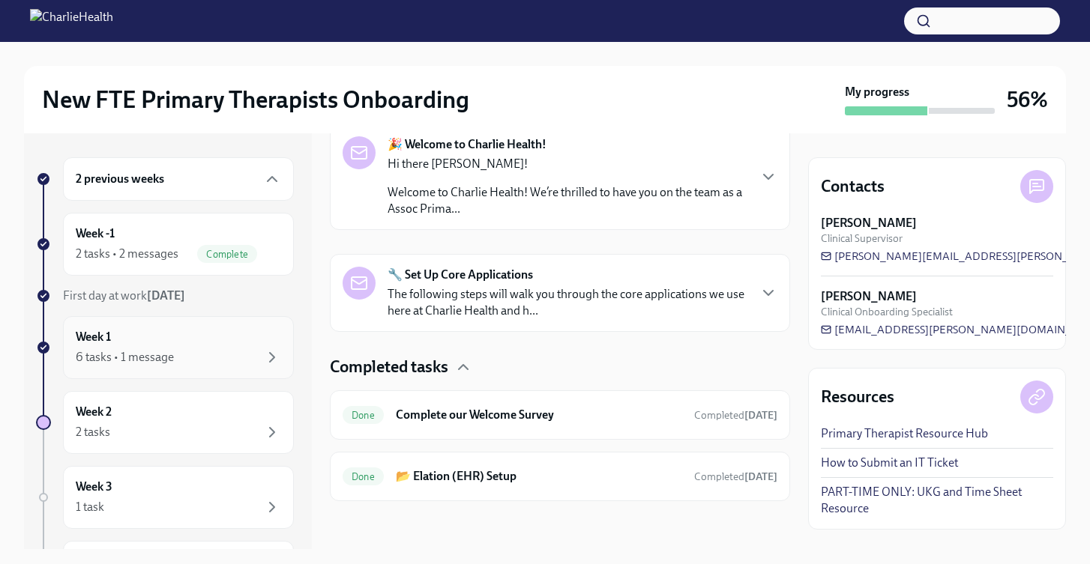
click at [193, 348] on div "6 tasks • 1 message" at bounding box center [178, 357] width 205 height 18
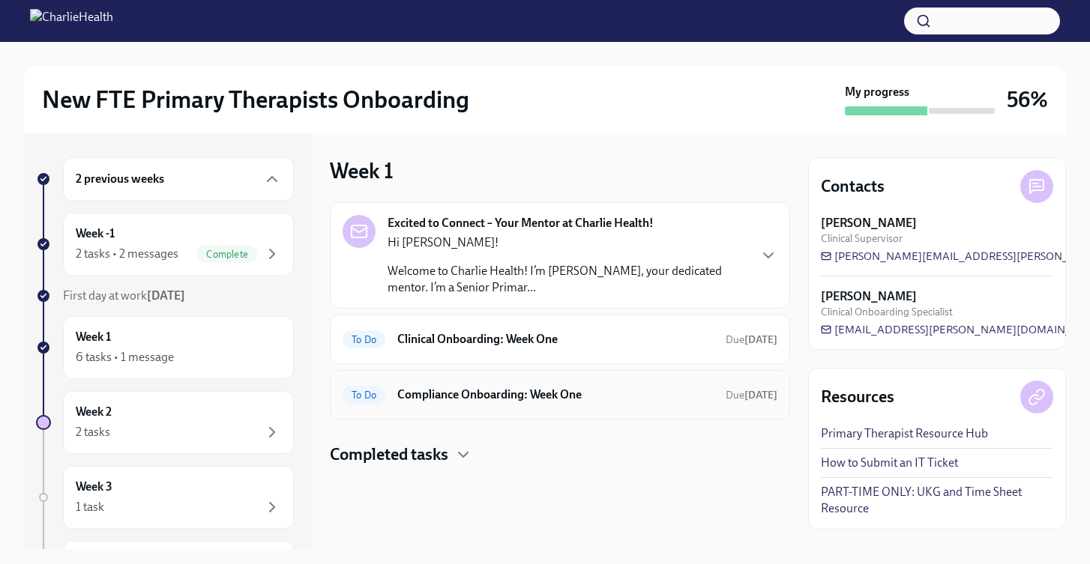
click at [554, 399] on h6 "Compliance Onboarding: Week One" at bounding box center [555, 395] width 316 height 16
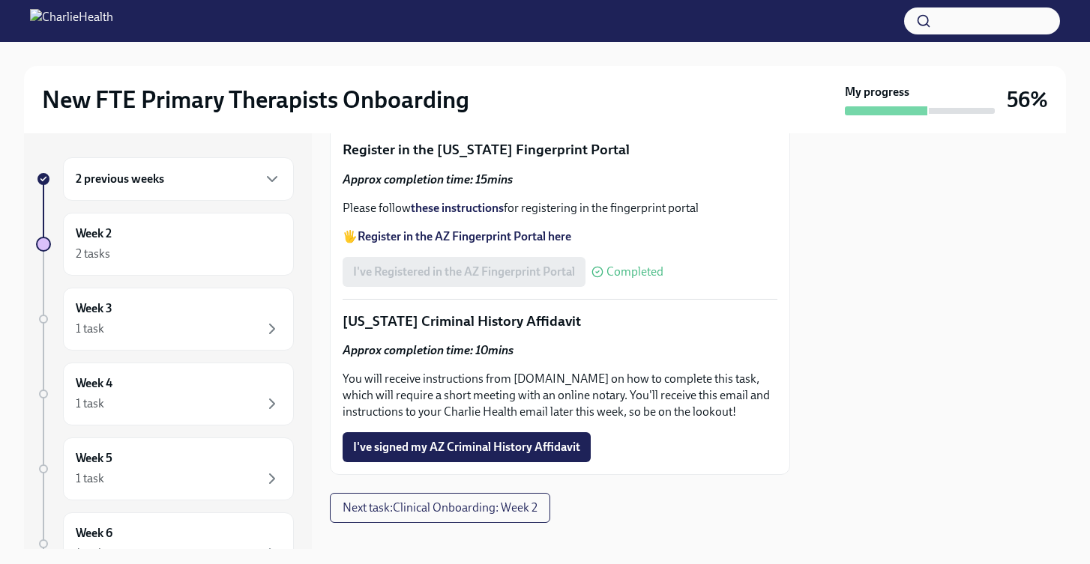
scroll to position [1913, 0]
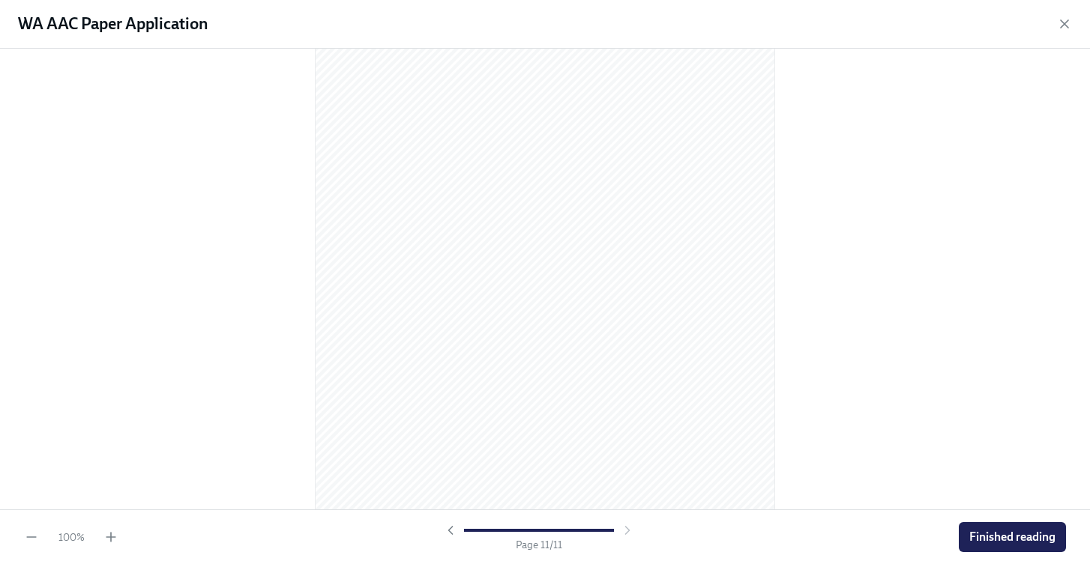
scroll to position [6228, 0]
click at [994, 534] on span "Finished reading" at bounding box center [1012, 537] width 86 height 15
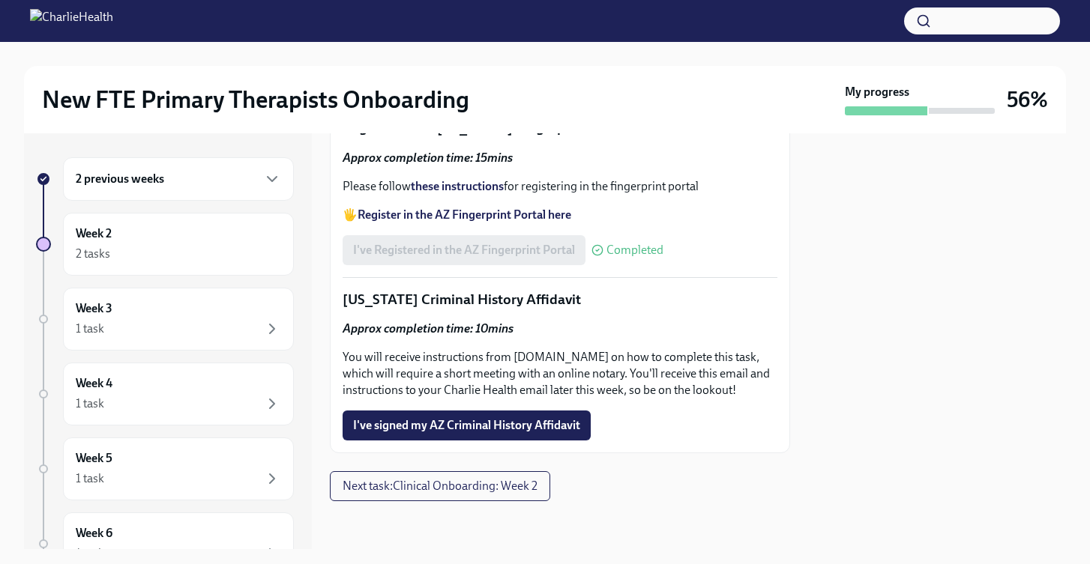
scroll to position [2252, 0]
click at [166, 258] on div "2 tasks" at bounding box center [178, 254] width 205 height 18
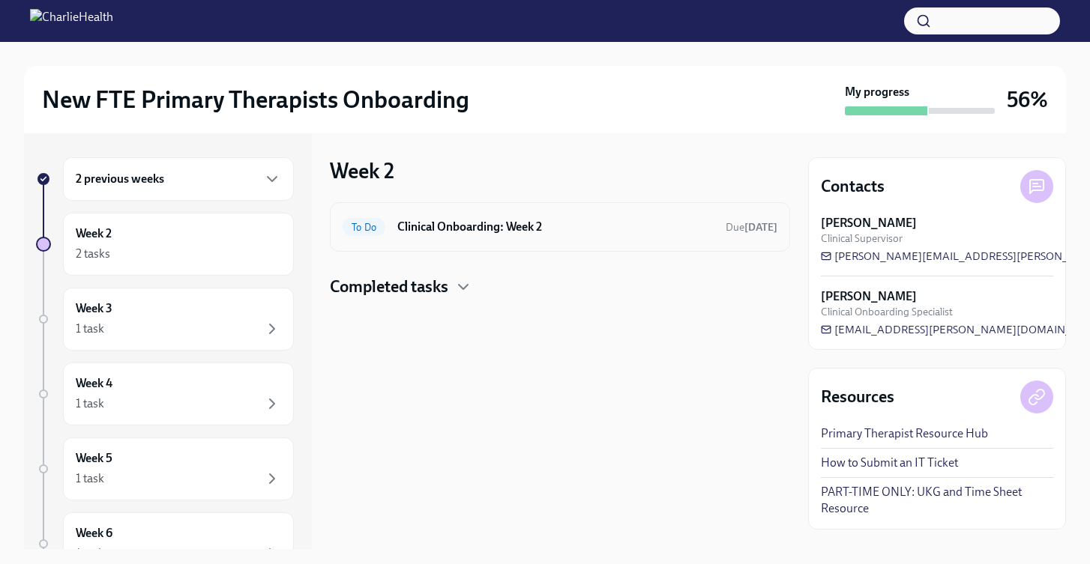
click at [444, 233] on h6 "Clinical Onboarding: Week 2" at bounding box center [555, 227] width 316 height 16
